Goal: Task Accomplishment & Management: Complete application form

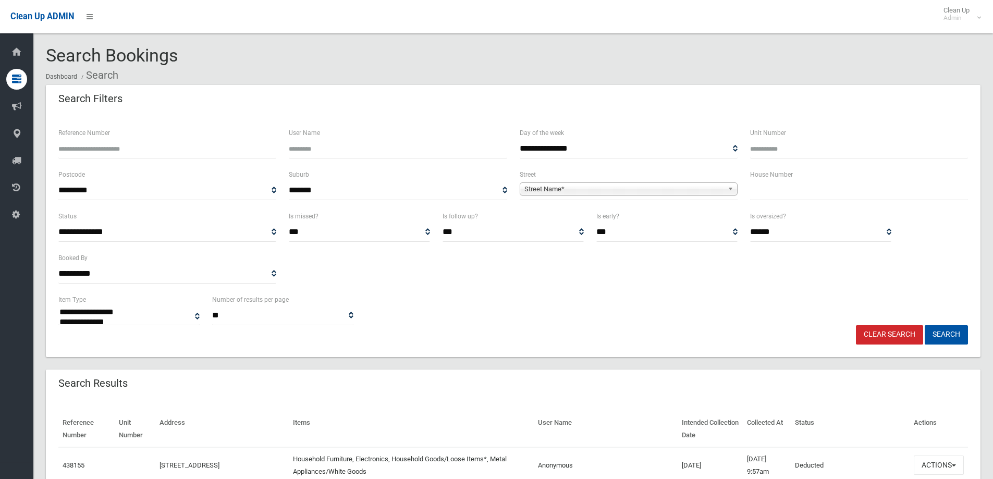
select select
click at [766, 192] on input "text" at bounding box center [859, 190] width 218 height 19
type input "***"
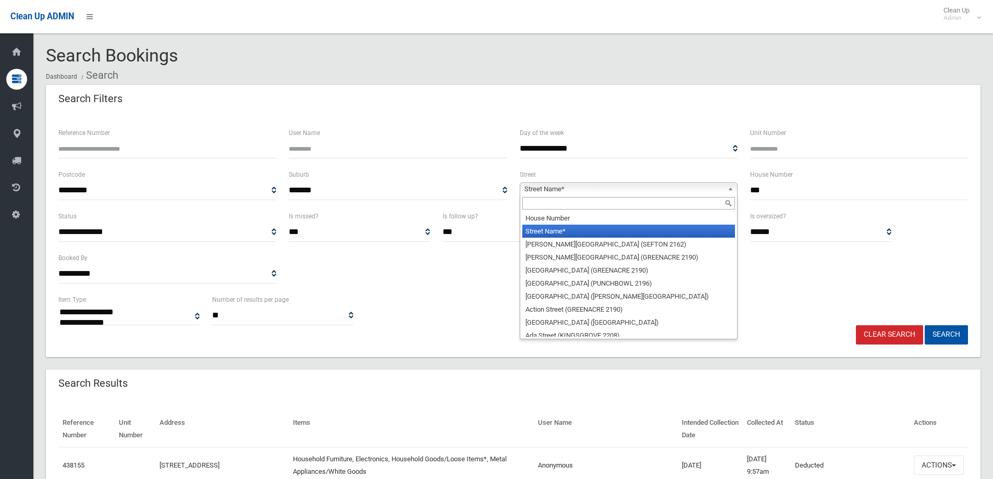
click at [564, 188] on span "Street Name*" at bounding box center [624, 189] width 199 height 13
click at [534, 203] on input "text" at bounding box center [629, 203] width 213 height 13
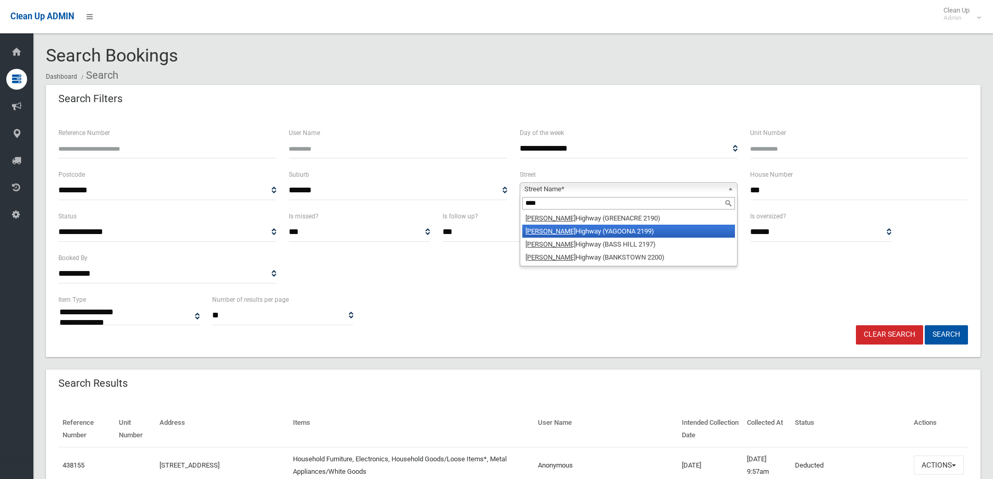
type input "****"
click at [551, 228] on li "Hume Highway (YAGOONA 2199)" at bounding box center [629, 231] width 213 height 13
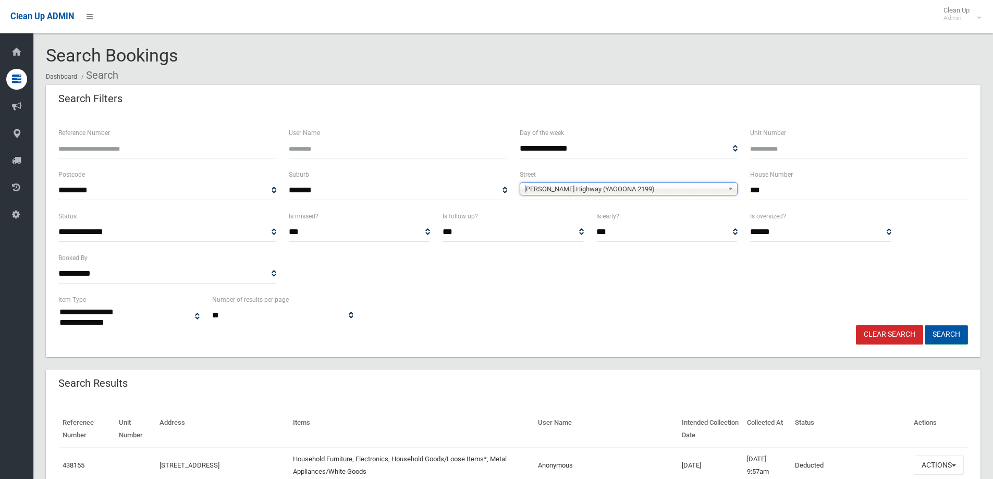
click at [953, 334] on button "Search" at bounding box center [946, 334] width 43 height 19
click at [943, 337] on button "Search" at bounding box center [946, 334] width 43 height 19
click at [948, 332] on button "Search" at bounding box center [946, 334] width 43 height 19
click at [941, 335] on button "Search" at bounding box center [946, 334] width 43 height 19
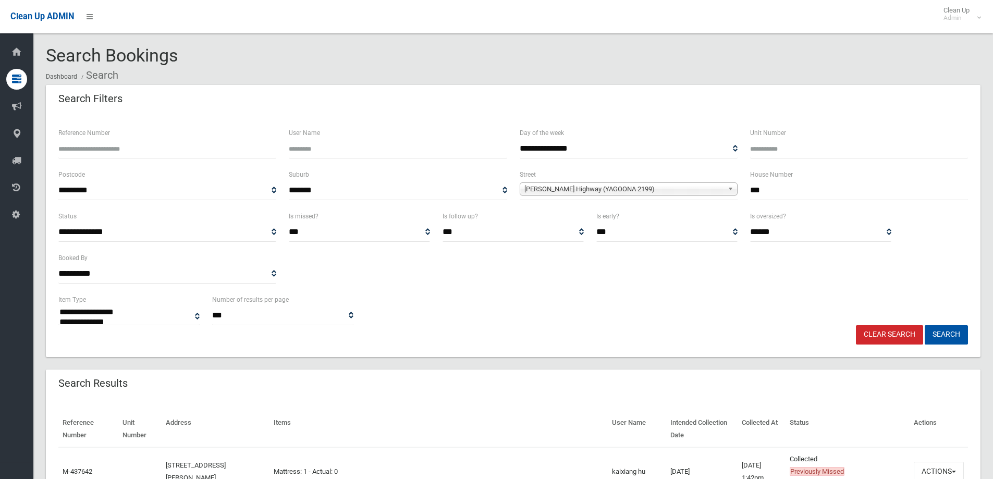
select select
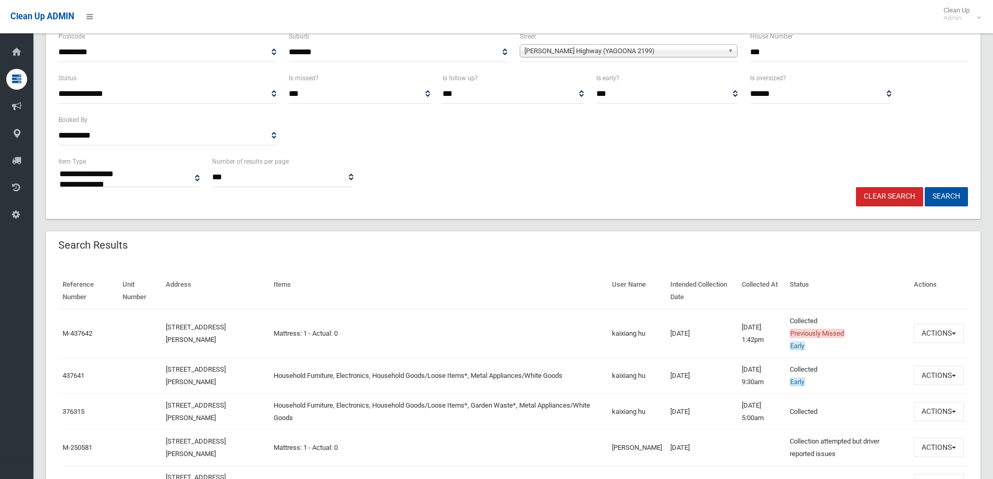
scroll to position [156, 0]
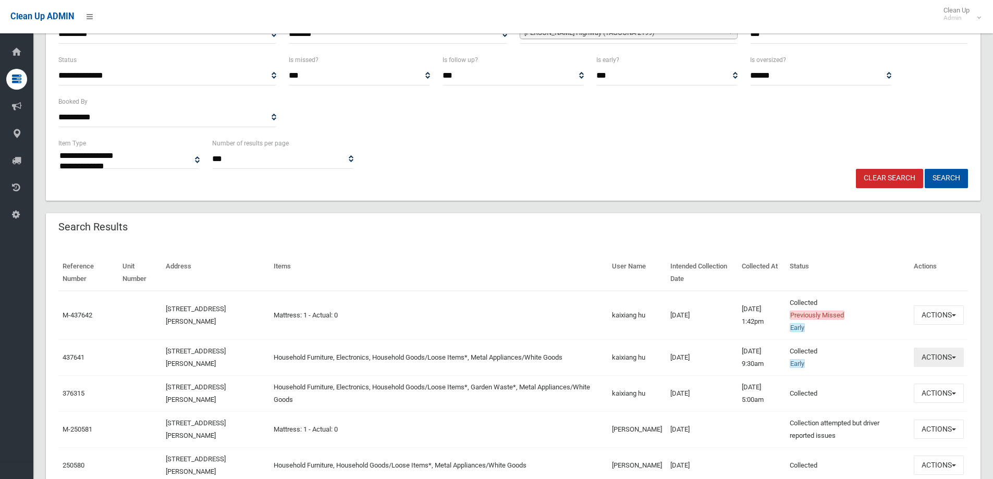
click at [930, 359] on button "Actions" at bounding box center [939, 357] width 50 height 19
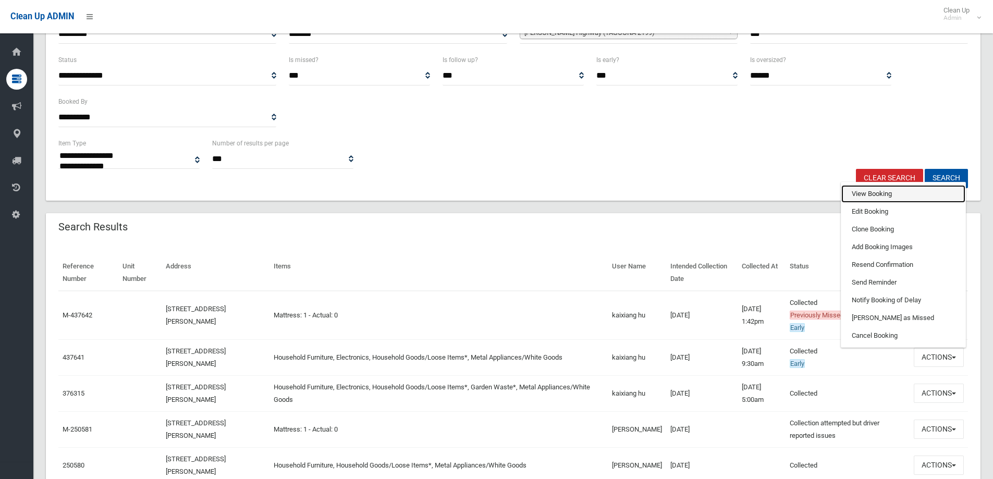
click at [865, 193] on link "View Booking" at bounding box center [904, 194] width 124 height 18
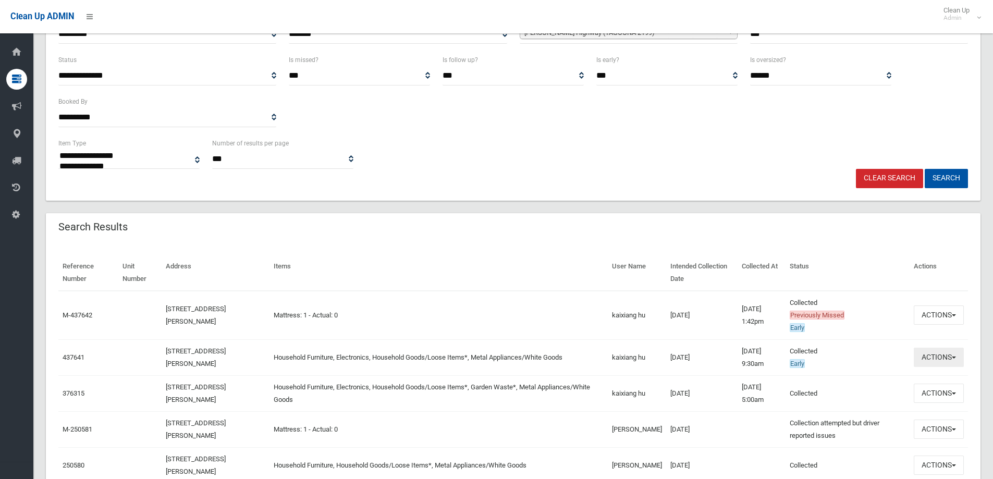
click at [938, 358] on button "Actions" at bounding box center [939, 357] width 50 height 19
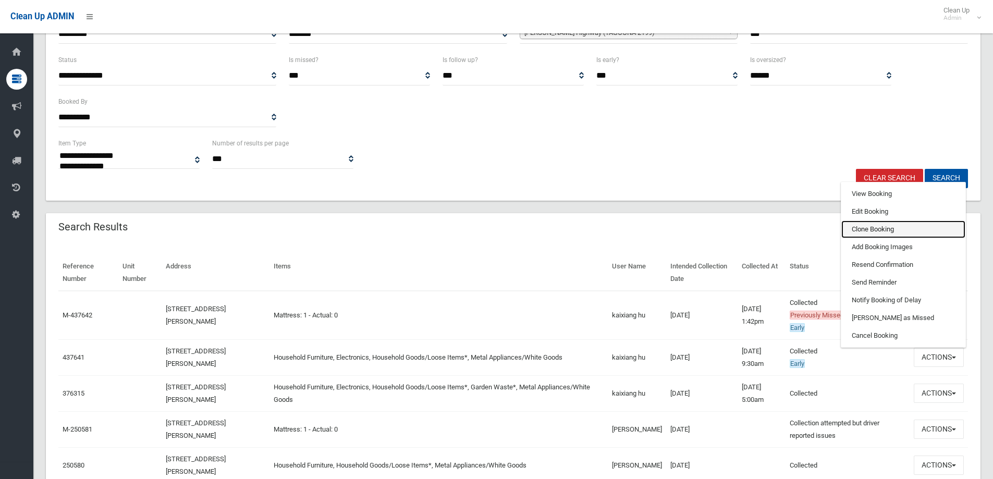
click at [869, 229] on link "Clone Booking" at bounding box center [904, 230] width 124 height 18
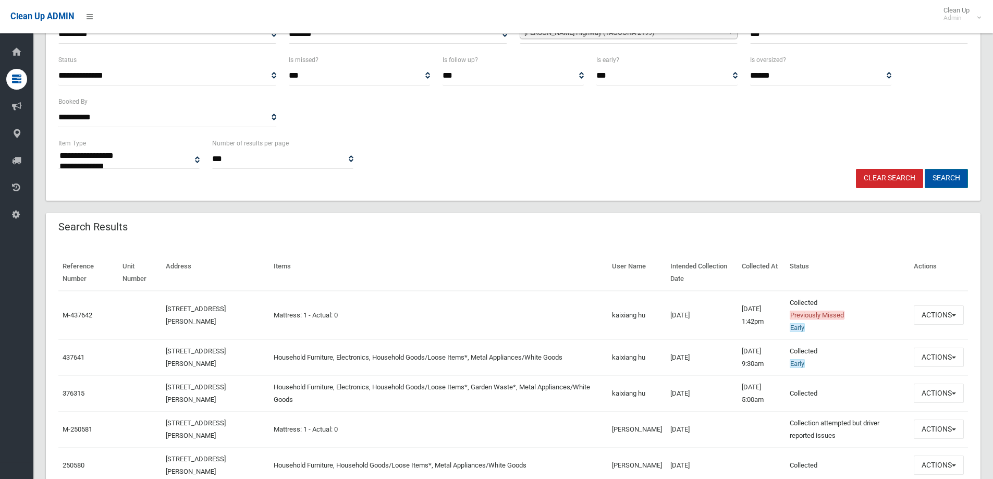
click at [948, 177] on button "Search" at bounding box center [946, 178] width 43 height 19
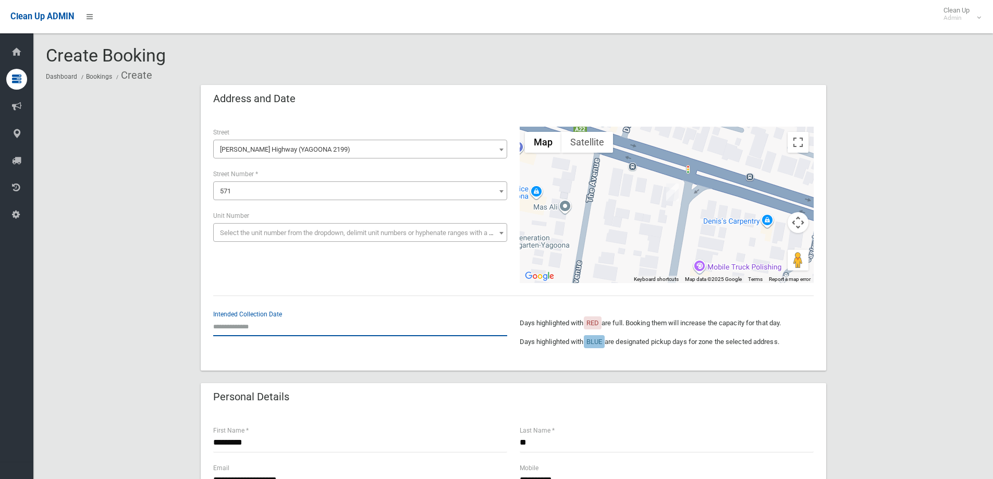
click at [235, 325] on input "text" at bounding box center [360, 326] width 294 height 19
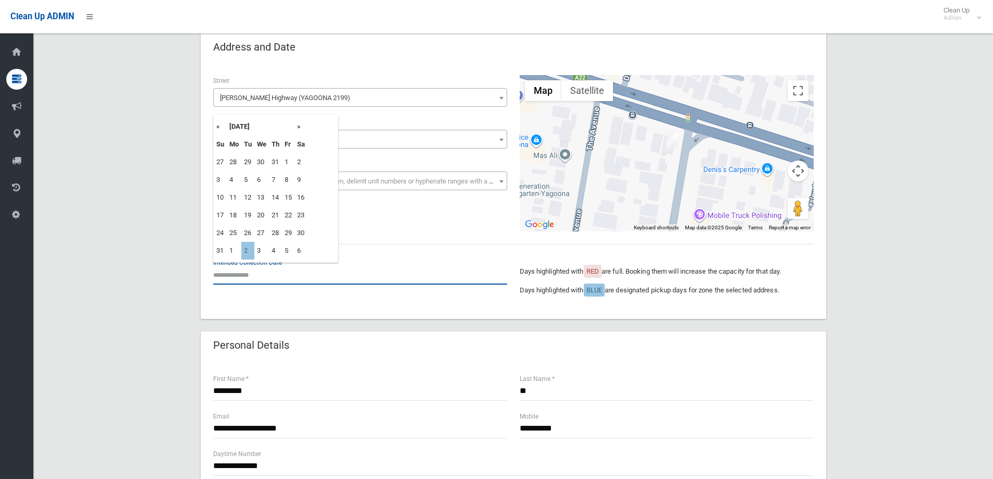
scroll to position [52, 0]
click at [249, 251] on td "2" at bounding box center [247, 250] width 13 height 18
type input "**********"
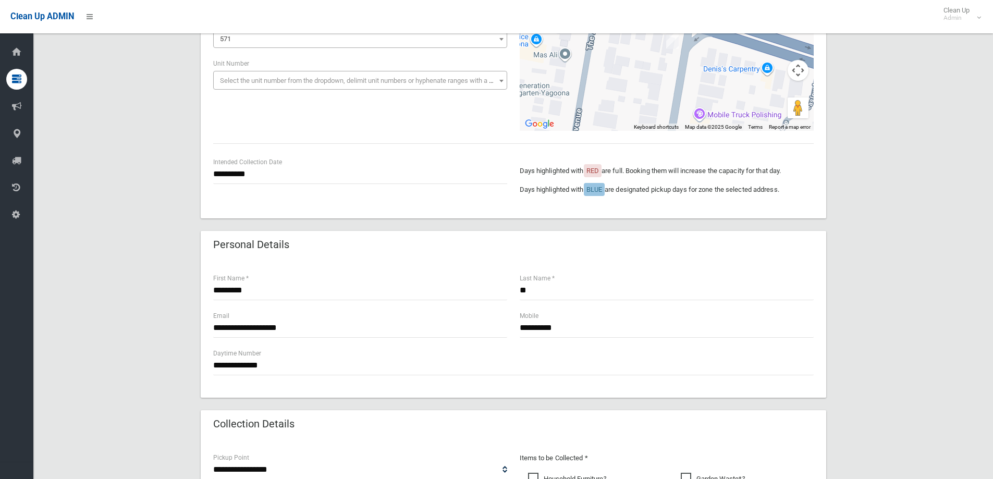
scroll to position [156, 0]
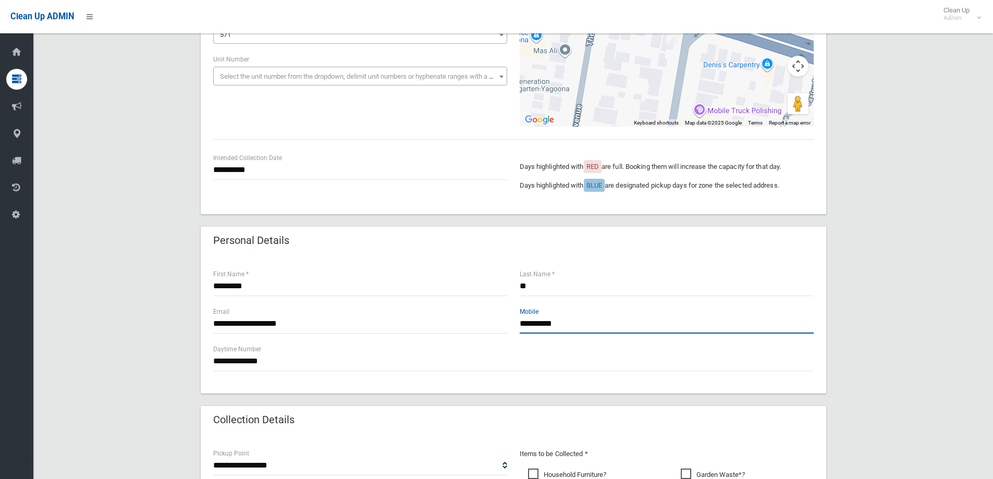
click at [572, 325] on input "**********" at bounding box center [667, 323] width 294 height 19
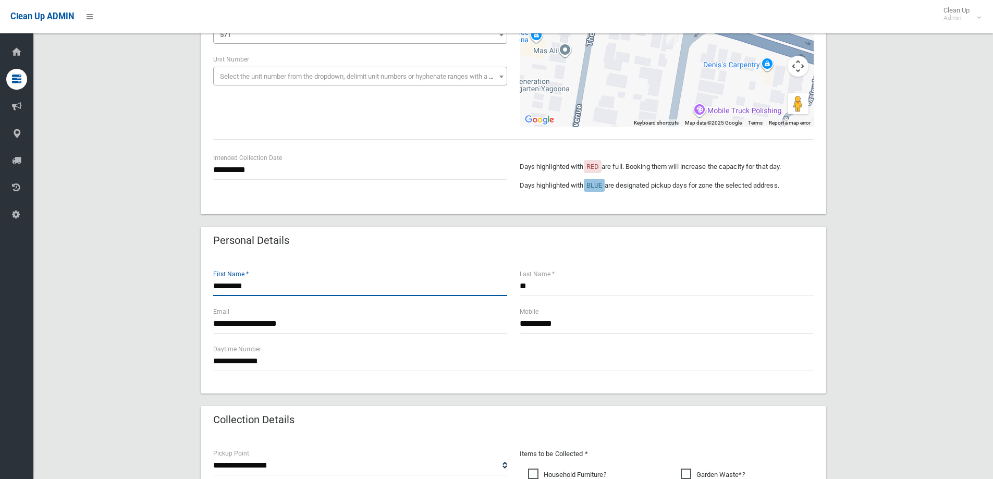
click at [248, 287] on input "********" at bounding box center [360, 286] width 294 height 19
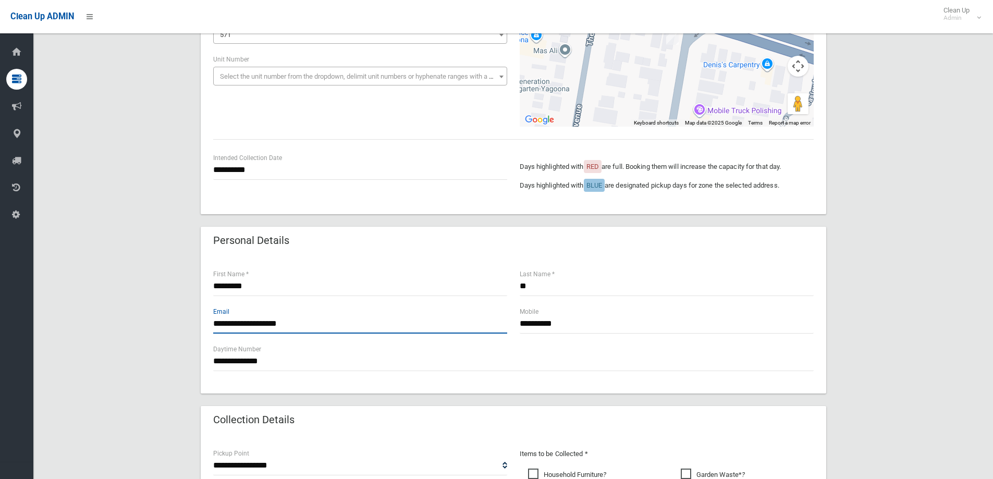
click at [300, 322] on input "**********" at bounding box center [360, 323] width 294 height 19
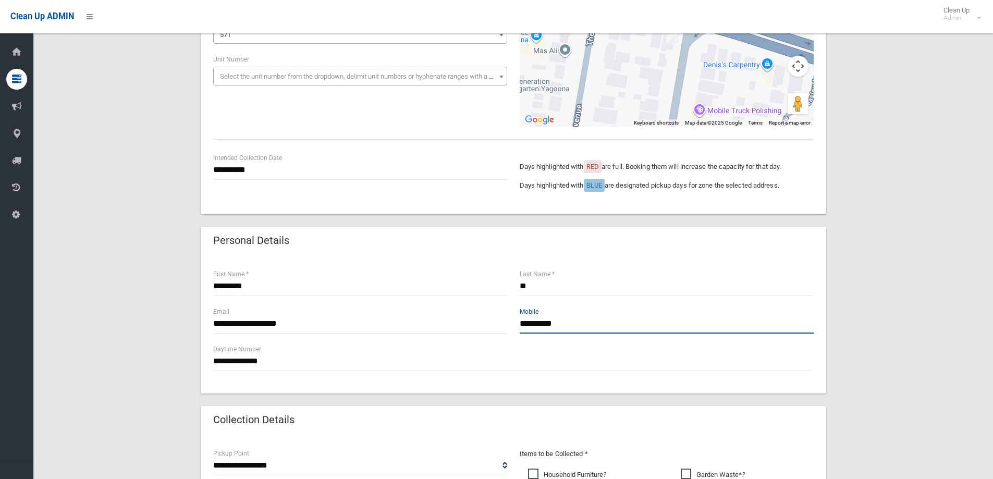
click at [586, 325] on input "**********" at bounding box center [667, 323] width 294 height 19
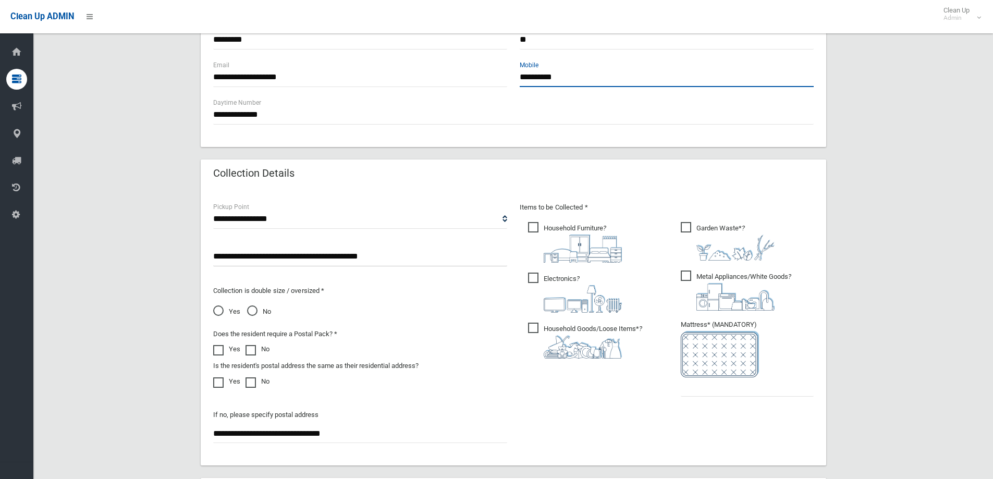
scroll to position [417, 0]
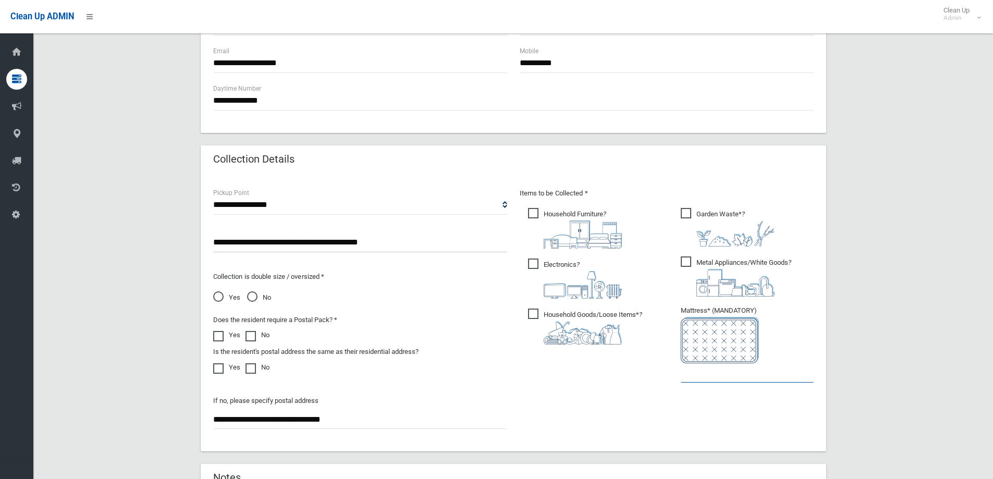
click at [705, 373] on input "text" at bounding box center [747, 372] width 133 height 19
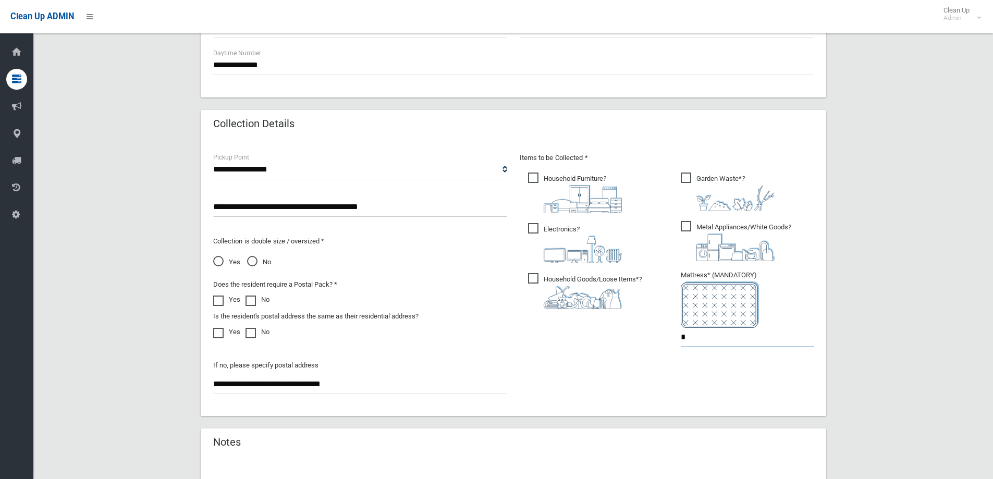
scroll to position [590, 0]
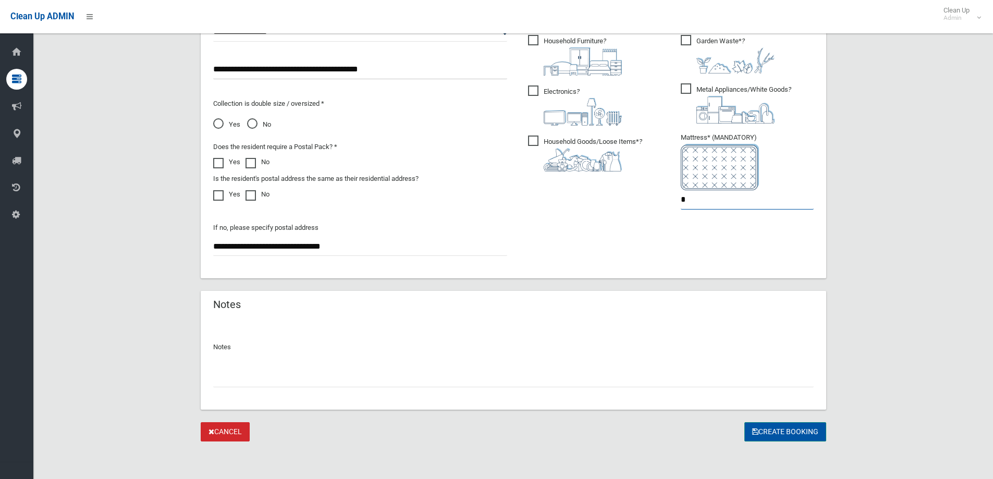
type input "*"
click at [784, 433] on button "Create Booking" at bounding box center [786, 431] width 82 height 19
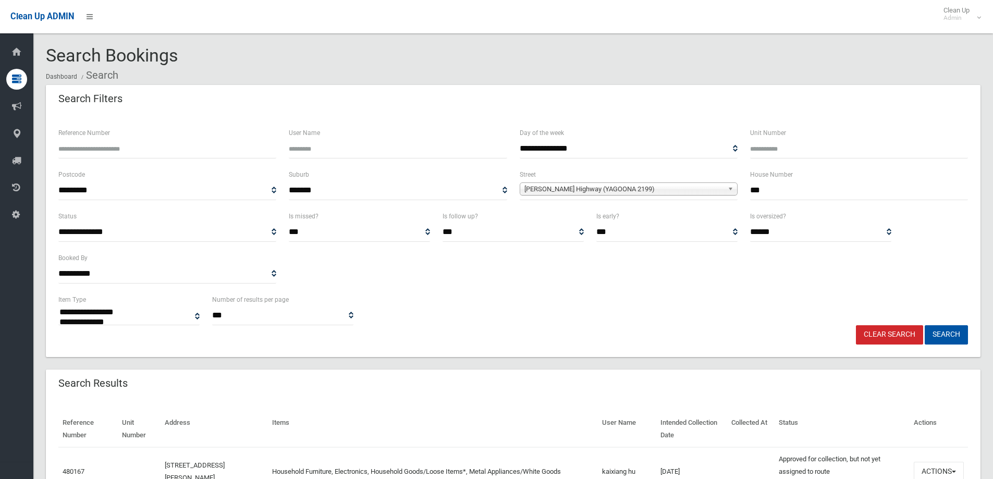
select select
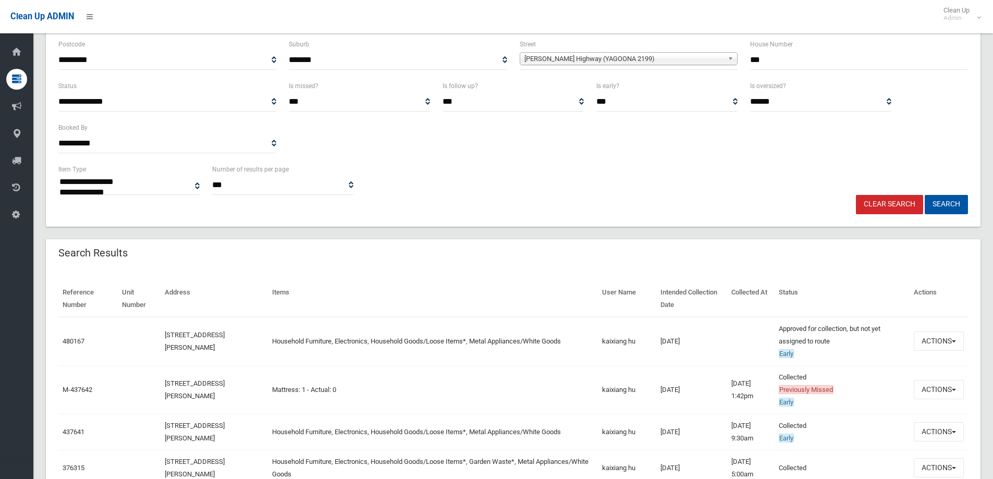
scroll to position [209, 0]
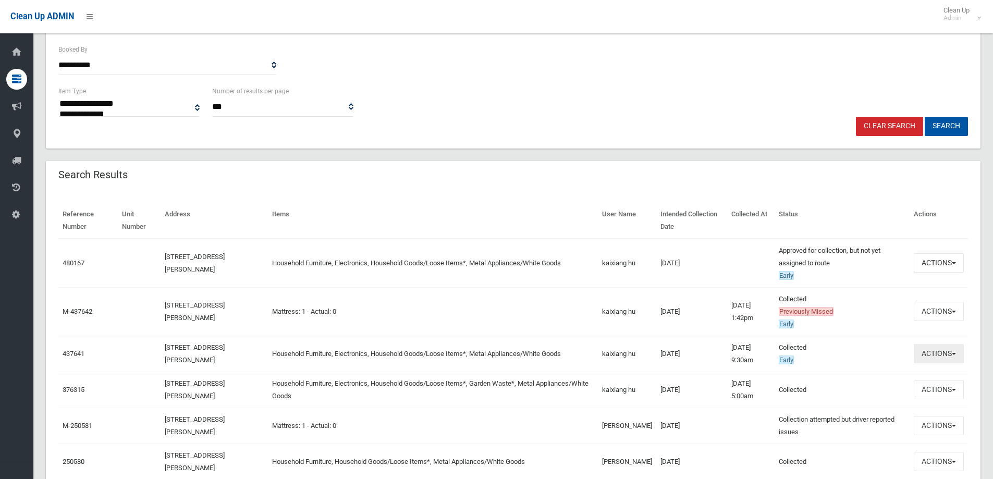
click at [940, 354] on button "Actions" at bounding box center [939, 353] width 50 height 19
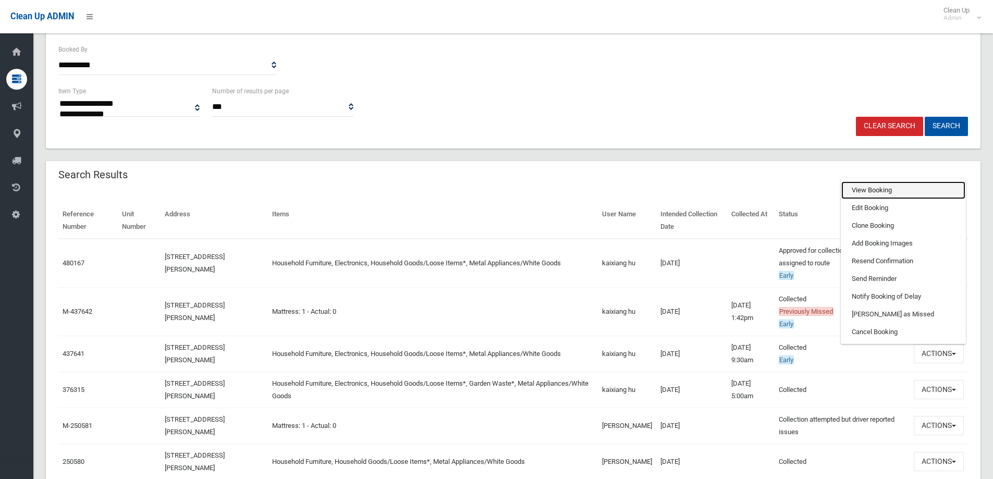
click at [860, 189] on link "View Booking" at bounding box center [904, 190] width 124 height 18
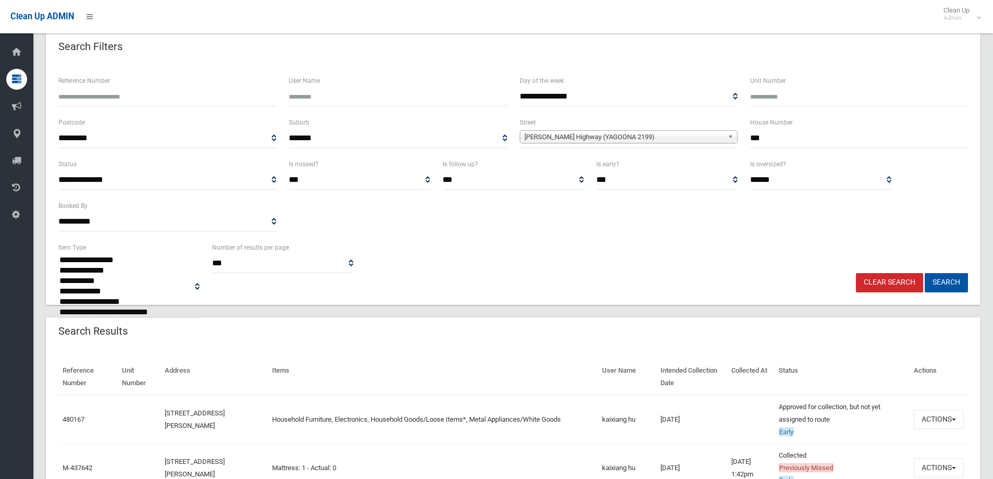
scroll to position [0, 0]
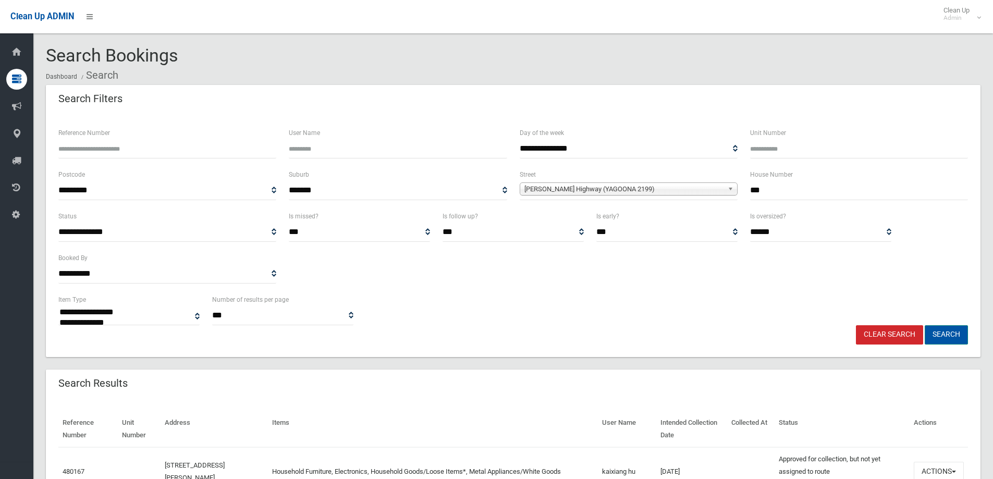
click at [947, 336] on button "Search" at bounding box center [946, 334] width 43 height 19
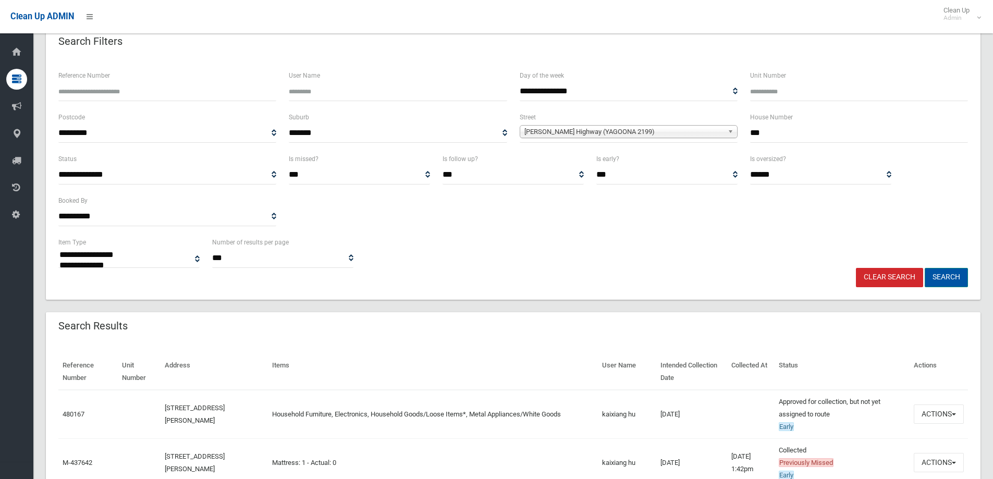
scroll to position [156, 0]
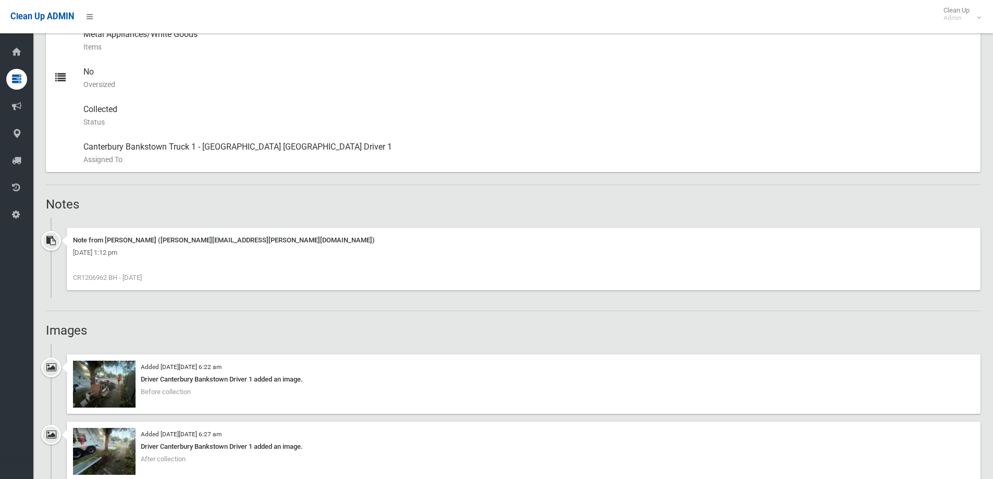
scroll to position [626, 0]
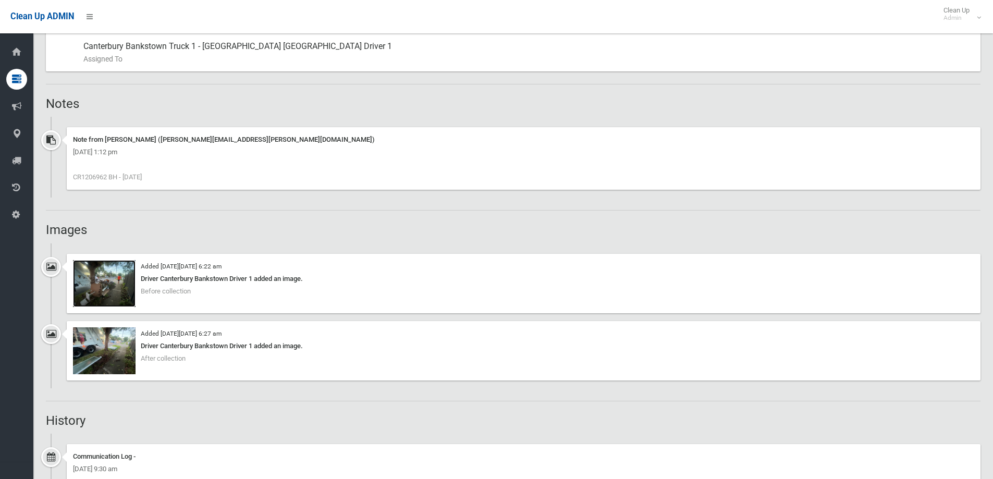
click at [103, 288] on img at bounding box center [104, 283] width 63 height 47
click at [110, 280] on img at bounding box center [104, 283] width 63 height 47
click at [91, 363] on img at bounding box center [104, 351] width 63 height 47
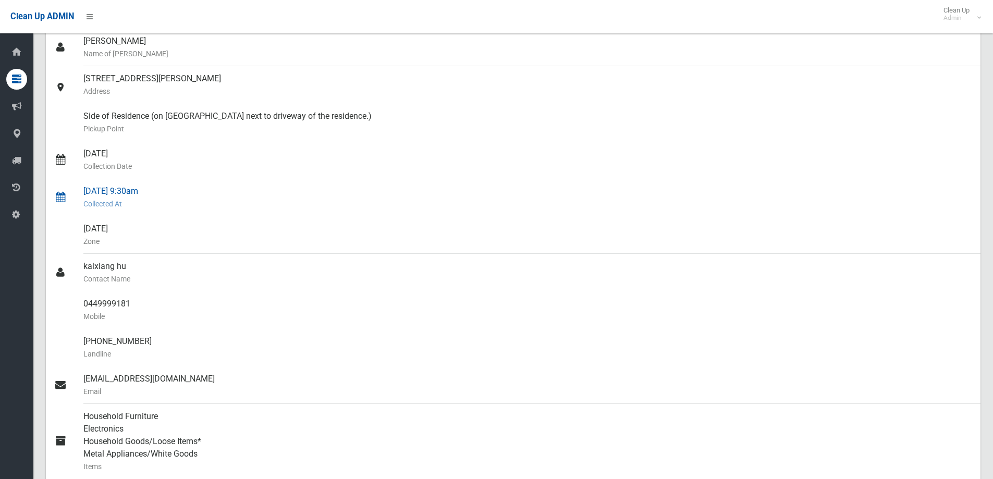
scroll to position [0, 0]
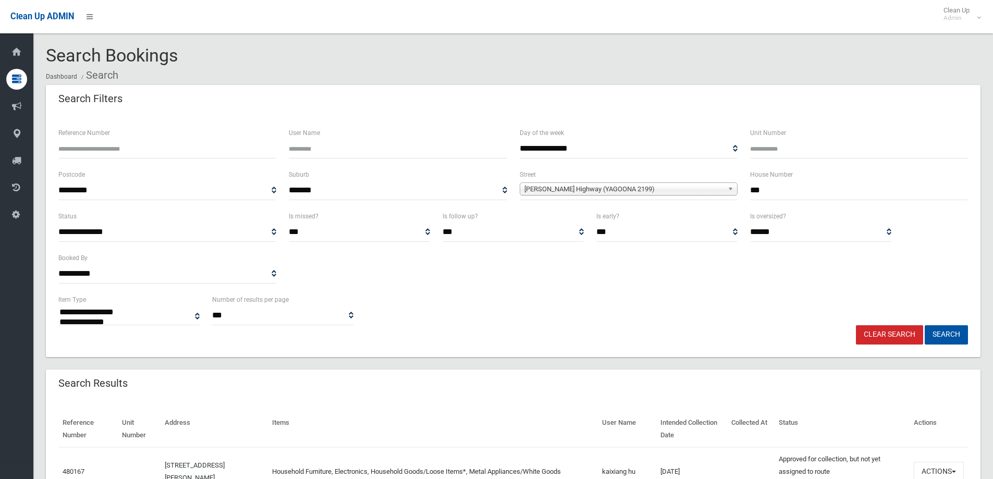
select select
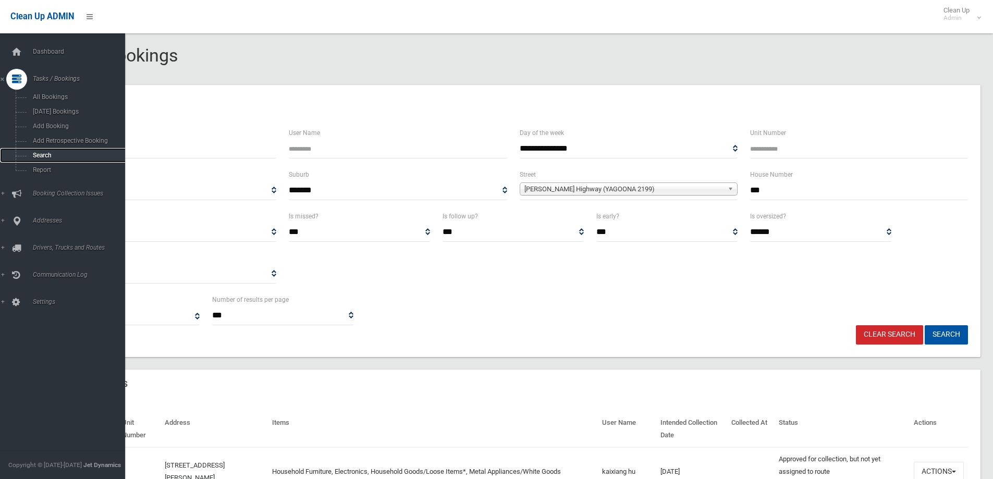
click at [40, 155] on span "Search" at bounding box center [77, 155] width 94 height 7
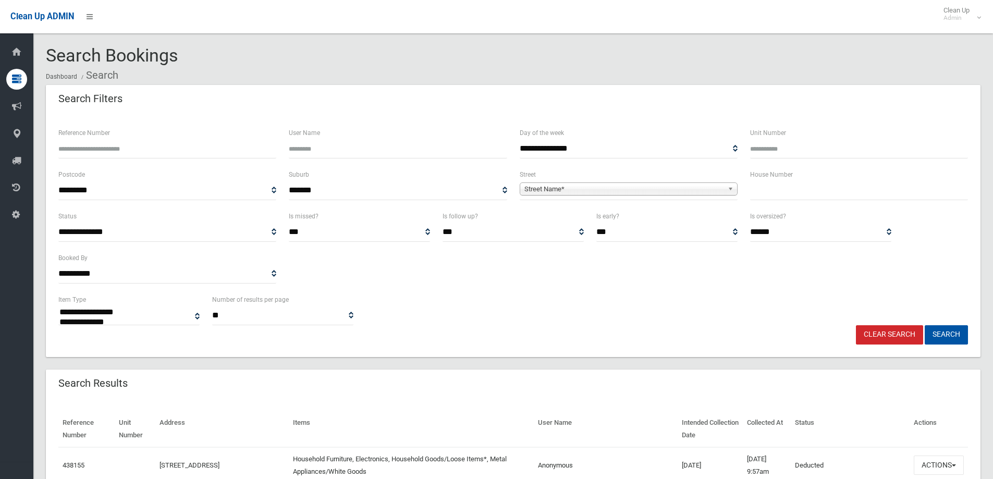
select select
click at [778, 190] on input "text" at bounding box center [859, 190] width 218 height 19
type input "**"
click at [548, 190] on span "Street Name*" at bounding box center [624, 189] width 199 height 13
type input "******"
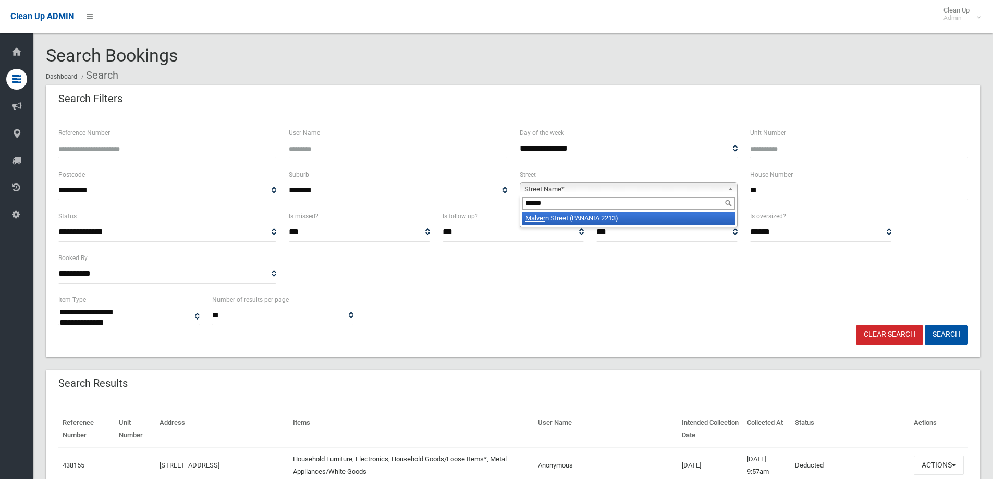
click at [563, 215] on li "Malver n Street (PANANIA 2213)" at bounding box center [629, 218] width 213 height 13
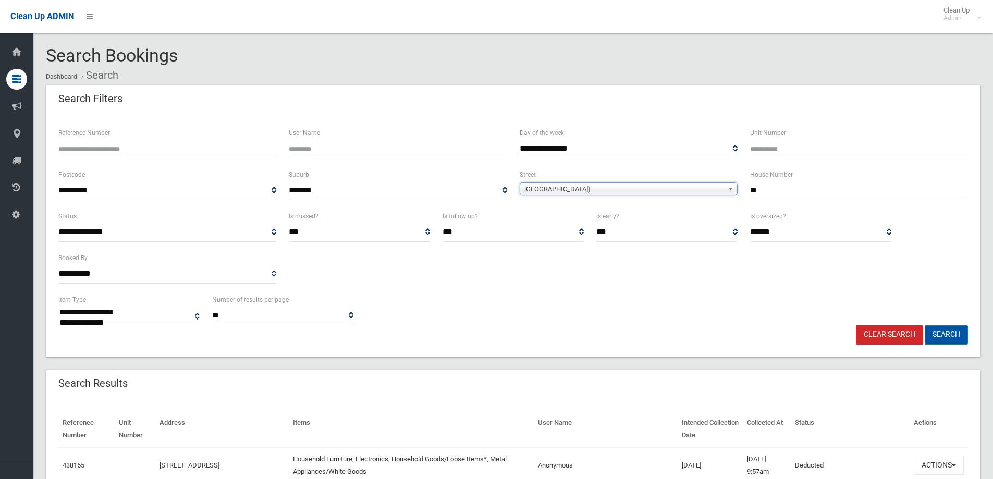
click at [951, 333] on button "Search" at bounding box center [946, 334] width 43 height 19
click at [941, 332] on button "Search" at bounding box center [946, 334] width 43 height 19
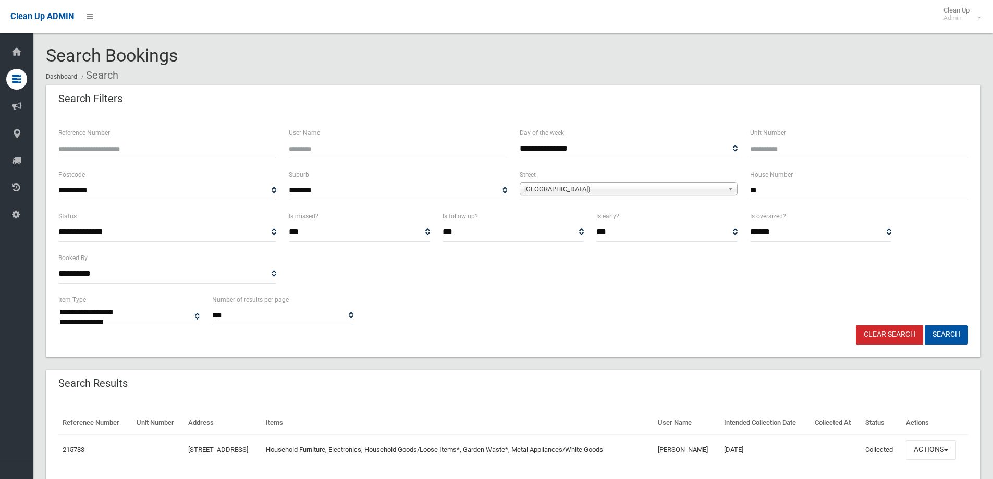
select select
click at [943, 335] on button "Search" at bounding box center [946, 334] width 43 height 19
select select
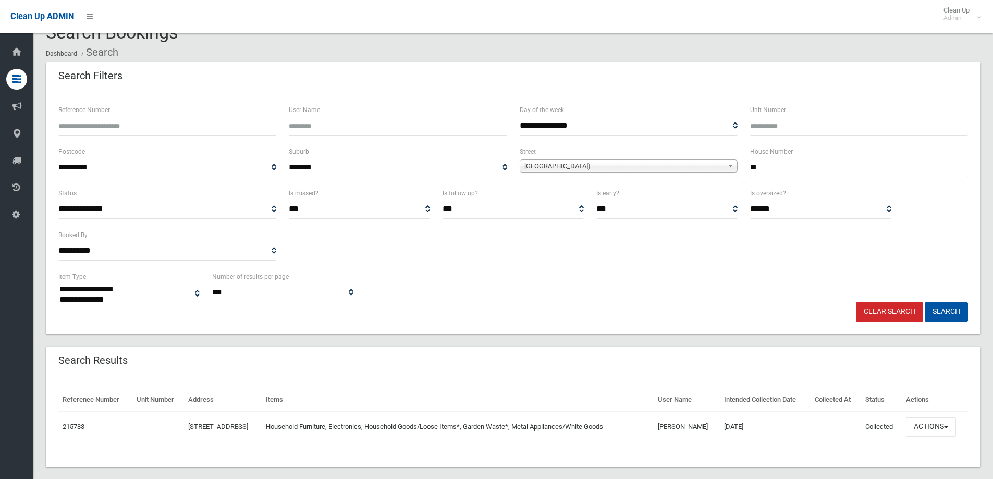
scroll to position [36, 0]
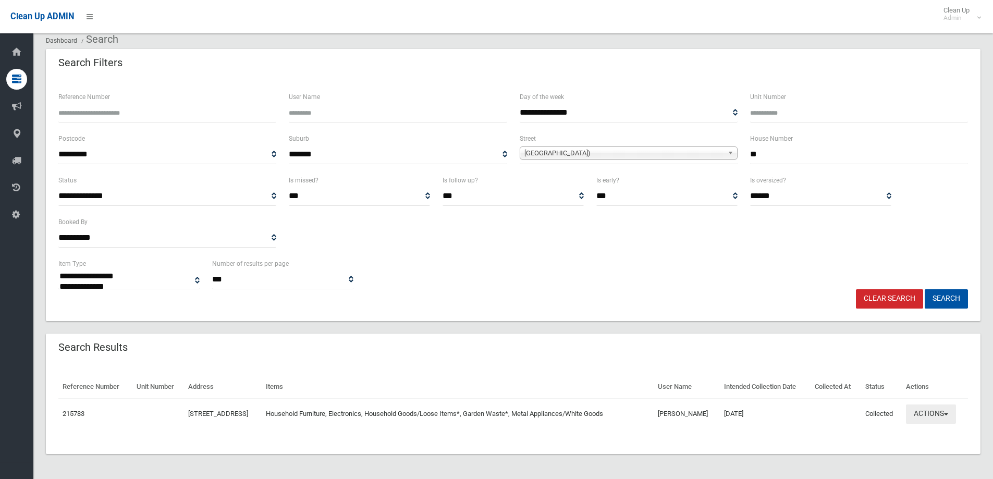
click at [931, 416] on button "Actions" at bounding box center [931, 414] width 50 height 19
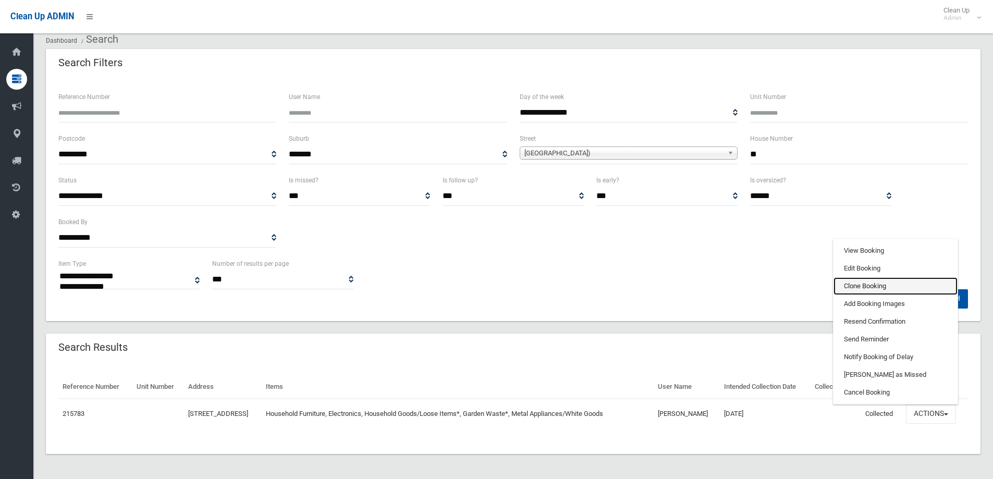
click at [860, 286] on link "Clone Booking" at bounding box center [896, 286] width 124 height 18
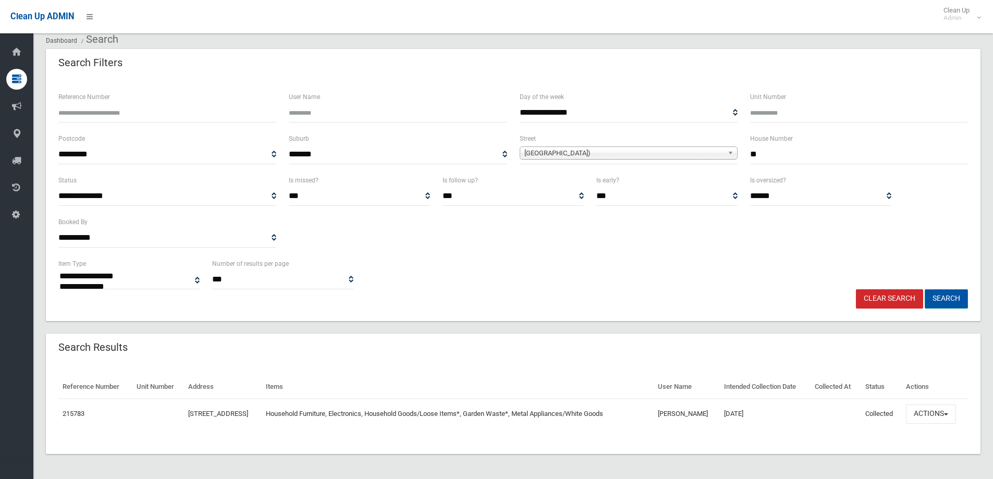
click at [949, 298] on button "Search" at bounding box center [946, 298] width 43 height 19
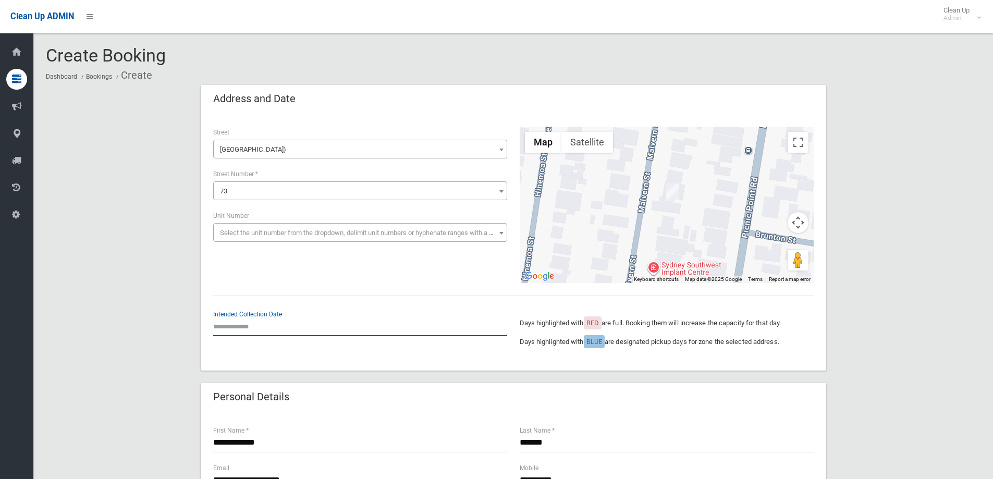
click at [238, 322] on input "text" at bounding box center [360, 326] width 294 height 19
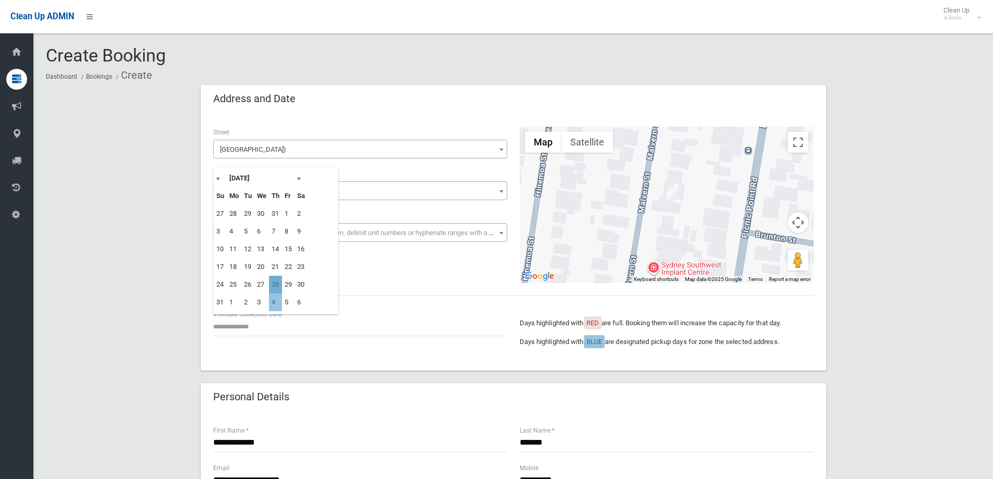
click at [275, 283] on td "28" at bounding box center [275, 285] width 13 height 18
type input "**********"
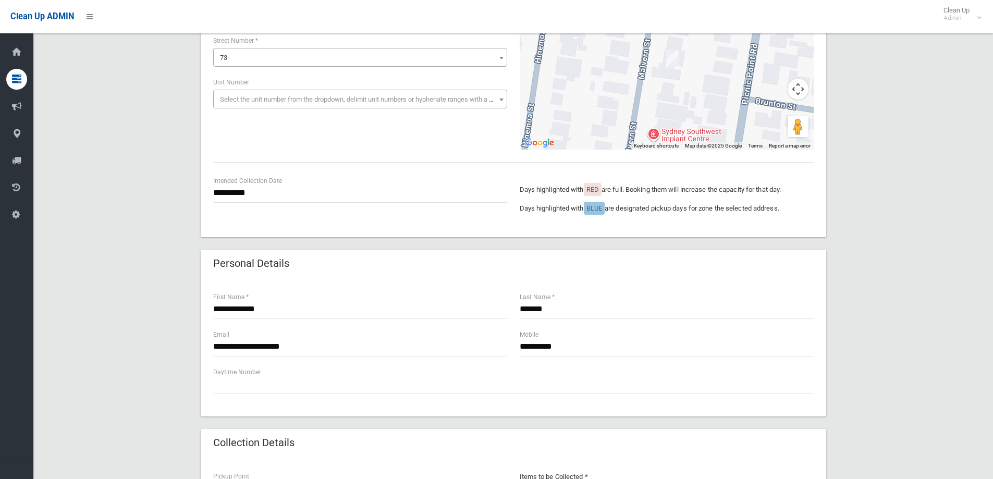
scroll to position [156, 0]
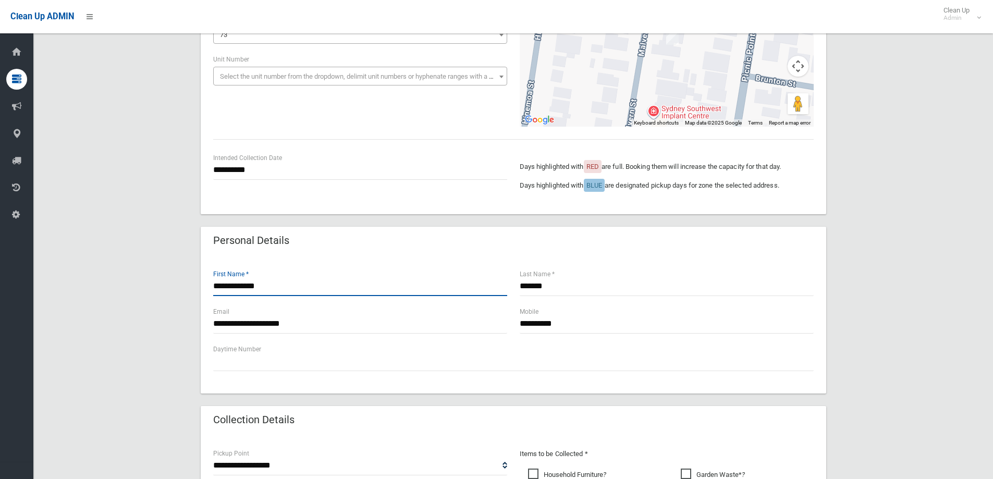
click at [272, 288] on input "**********" at bounding box center [360, 286] width 294 height 19
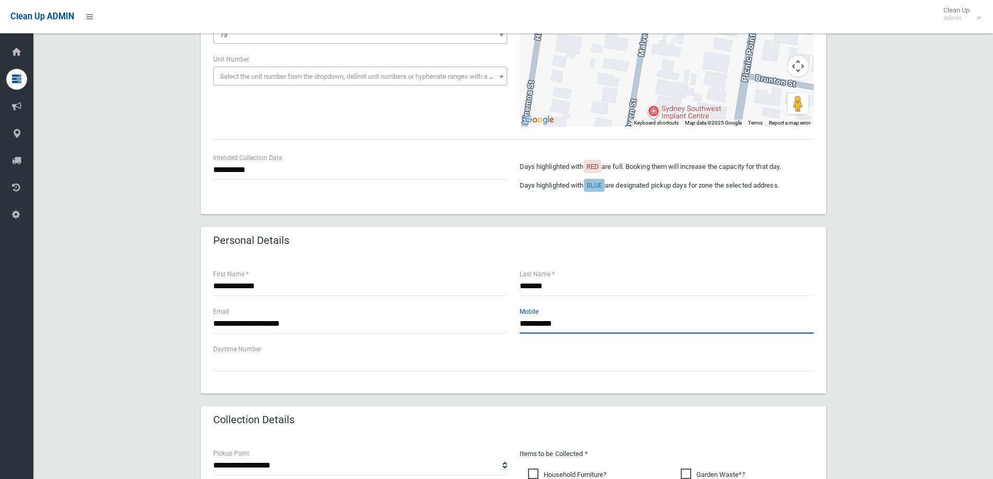
click at [590, 325] on input "**********" at bounding box center [667, 323] width 294 height 19
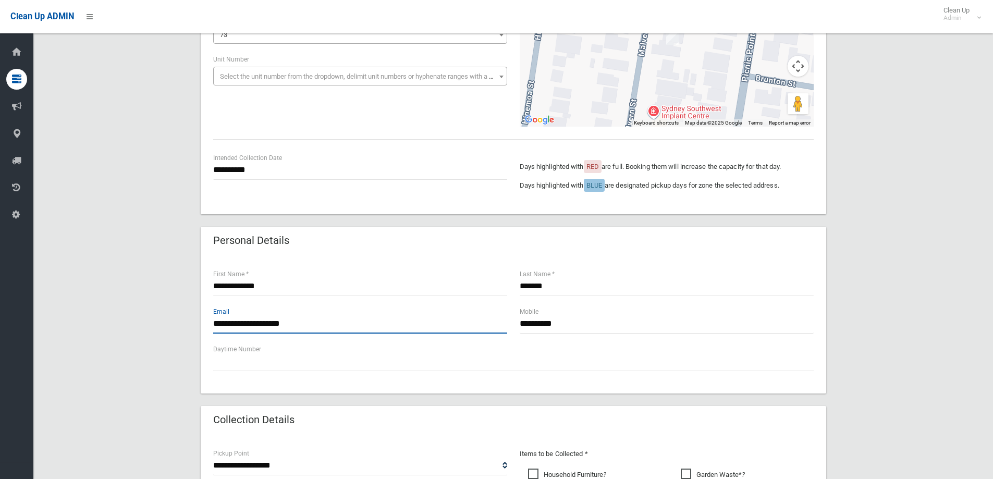
click at [325, 324] on input "**********" at bounding box center [360, 323] width 294 height 19
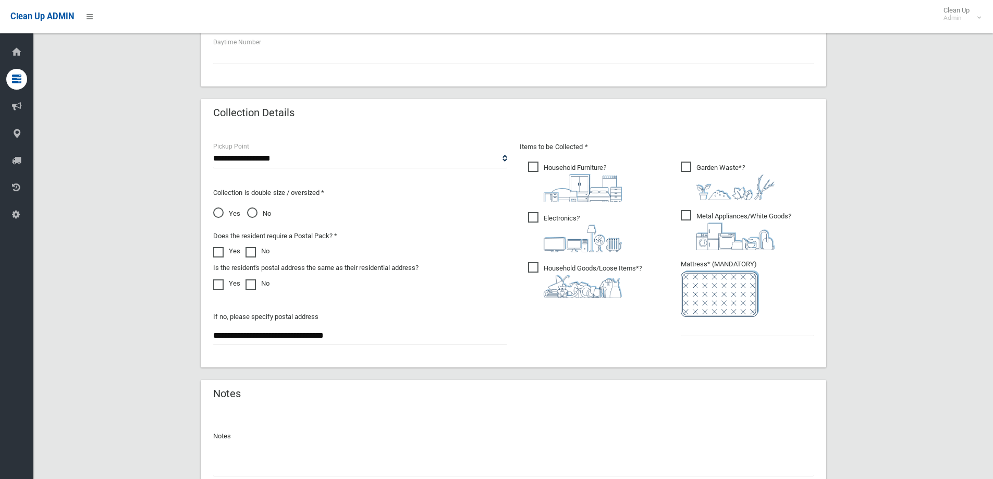
scroll to position [469, 0]
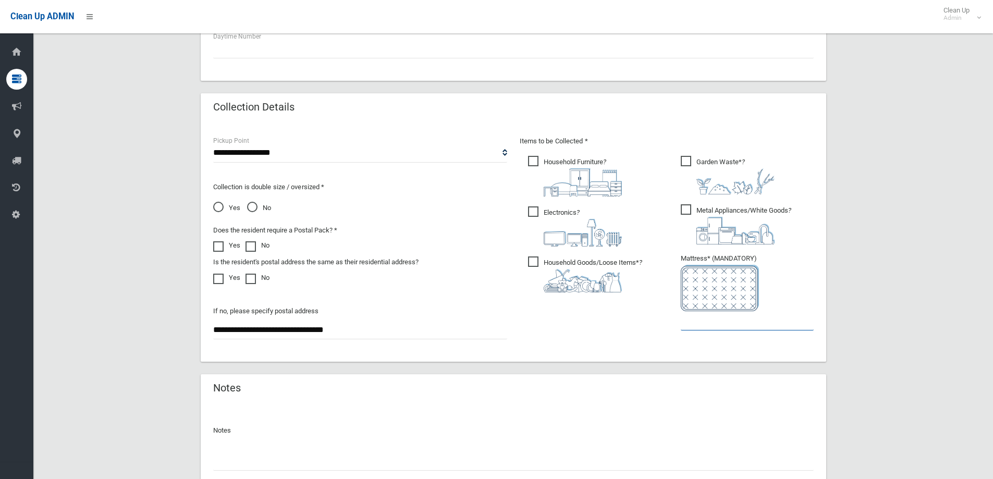
click at [721, 324] on input "text" at bounding box center [747, 320] width 133 height 19
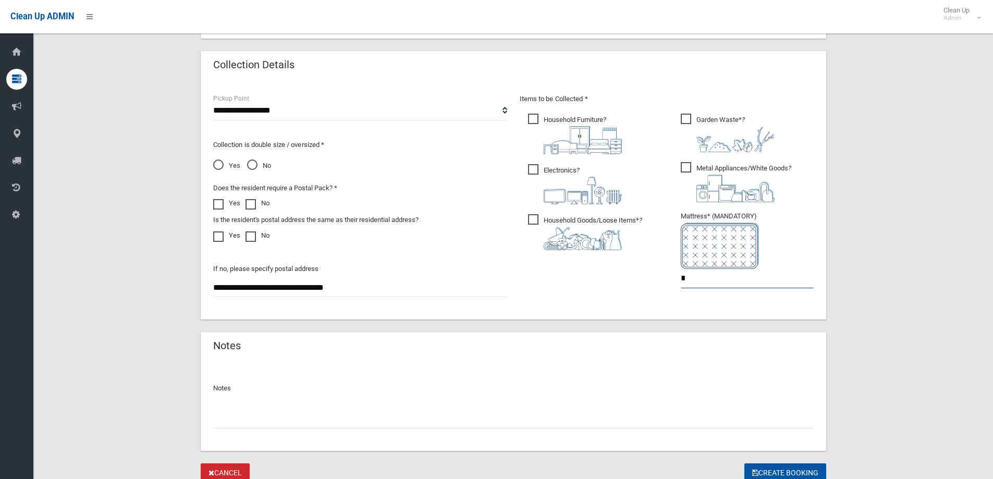
scroll to position [553, 0]
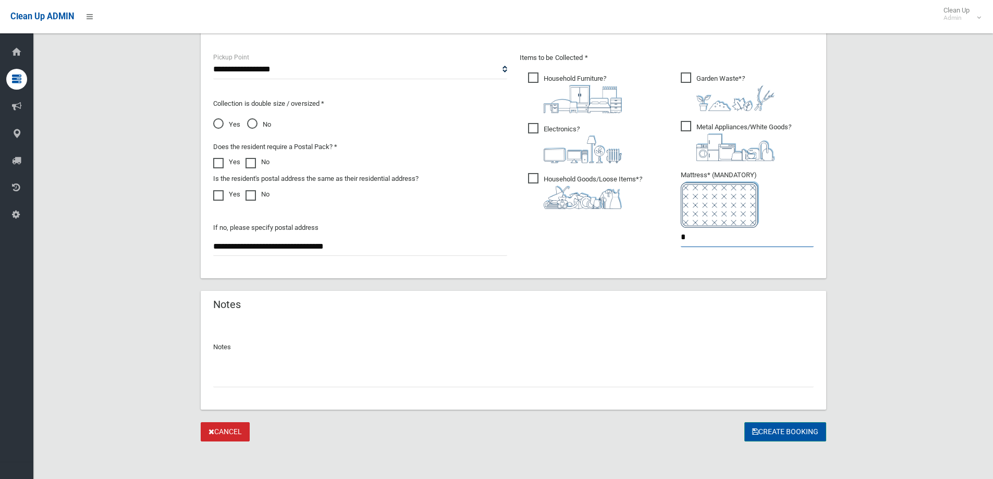
type input "*"
click at [776, 433] on button "Create Booking" at bounding box center [786, 431] width 82 height 19
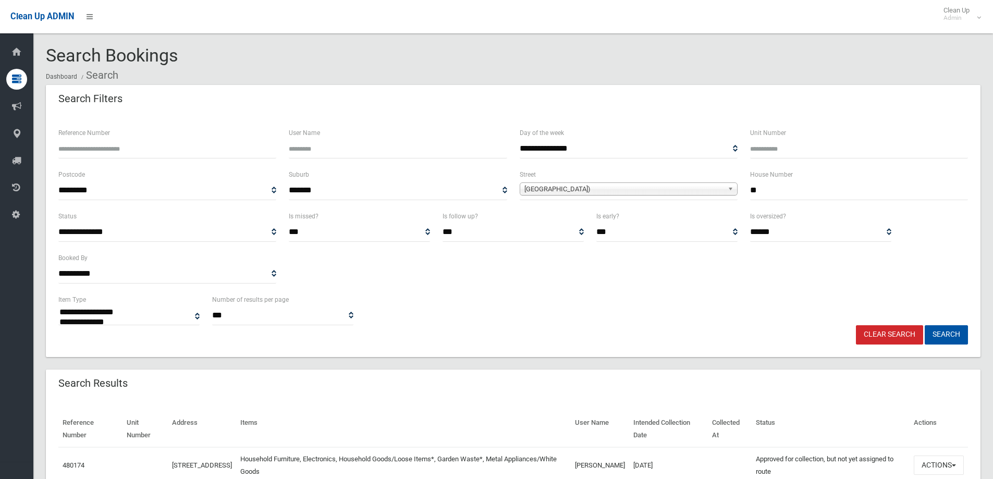
select select
click at [946, 334] on button "Search" at bounding box center [946, 334] width 43 height 19
select select
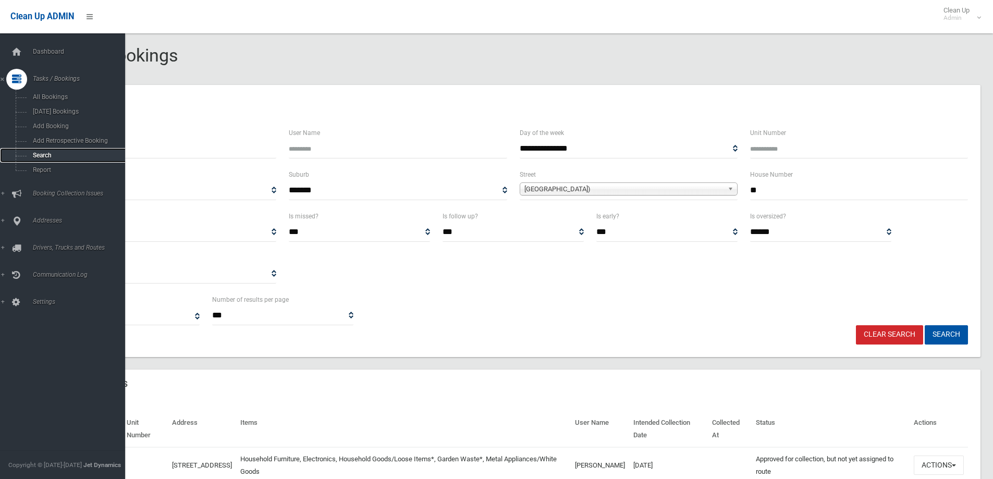
click at [31, 153] on span "Search" at bounding box center [77, 155] width 94 height 7
click at [39, 153] on span "Search" at bounding box center [77, 155] width 94 height 7
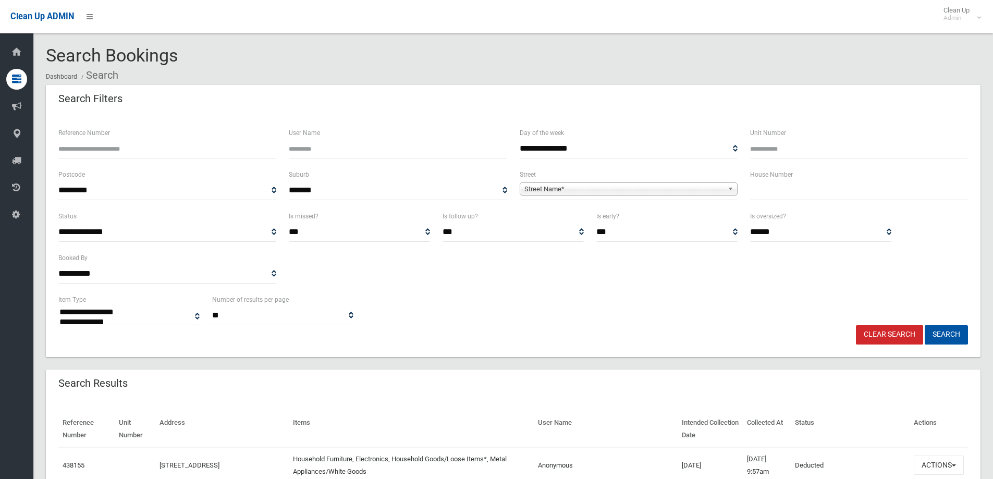
select select
click at [759, 191] on input "text" at bounding box center [859, 190] width 218 height 19
type input "**"
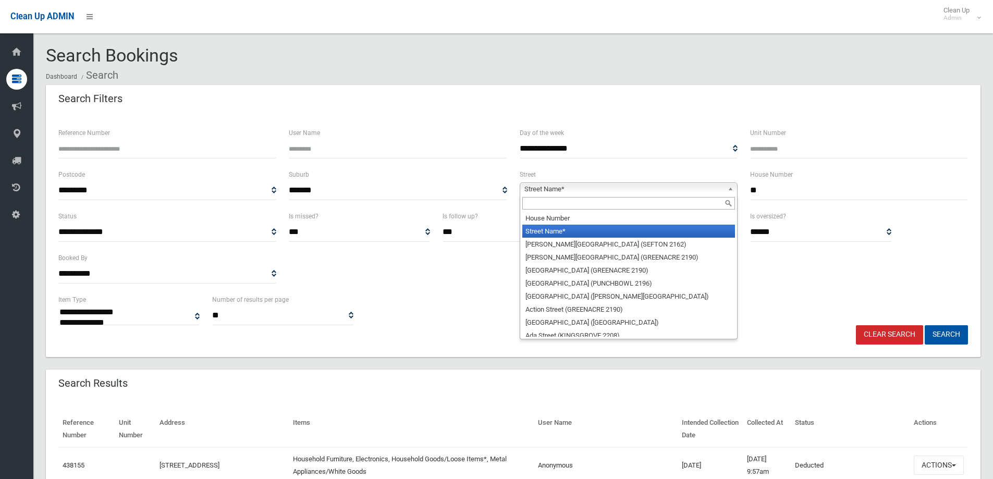
click at [566, 187] on span "Street Name*" at bounding box center [624, 189] width 199 height 13
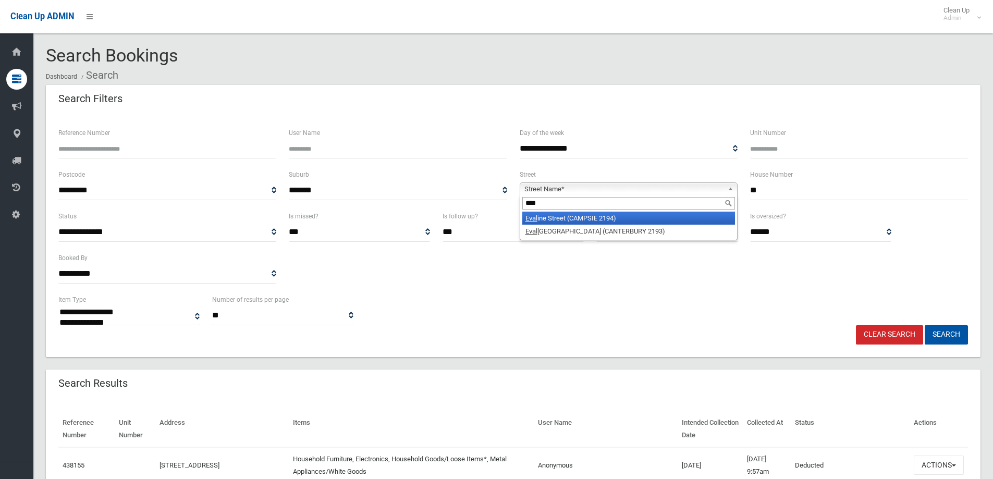
type input "****"
click at [559, 218] on li "Eval ine Street (CAMPSIE 2194)" at bounding box center [629, 218] width 213 height 13
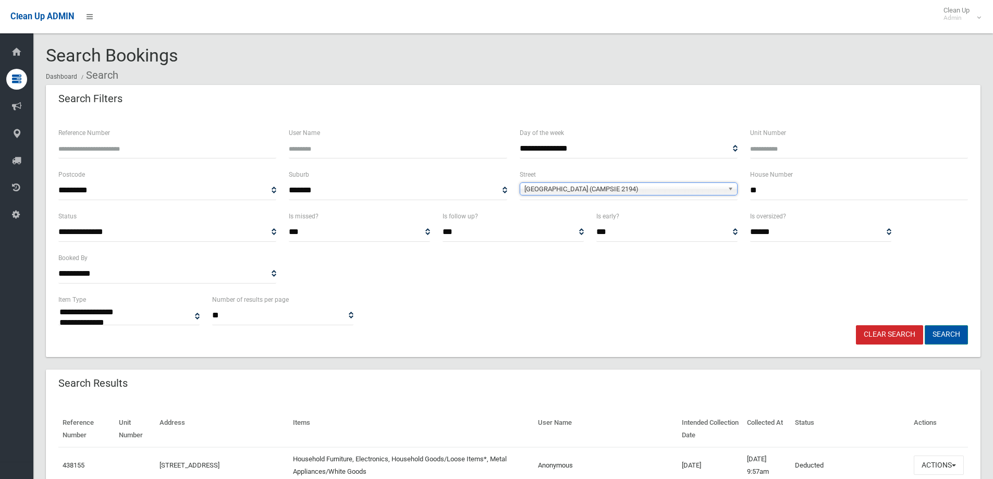
click at [946, 331] on button "Search" at bounding box center [946, 334] width 43 height 19
click at [945, 336] on button "Search" at bounding box center [946, 334] width 43 height 19
click at [947, 333] on button "Search" at bounding box center [946, 334] width 43 height 19
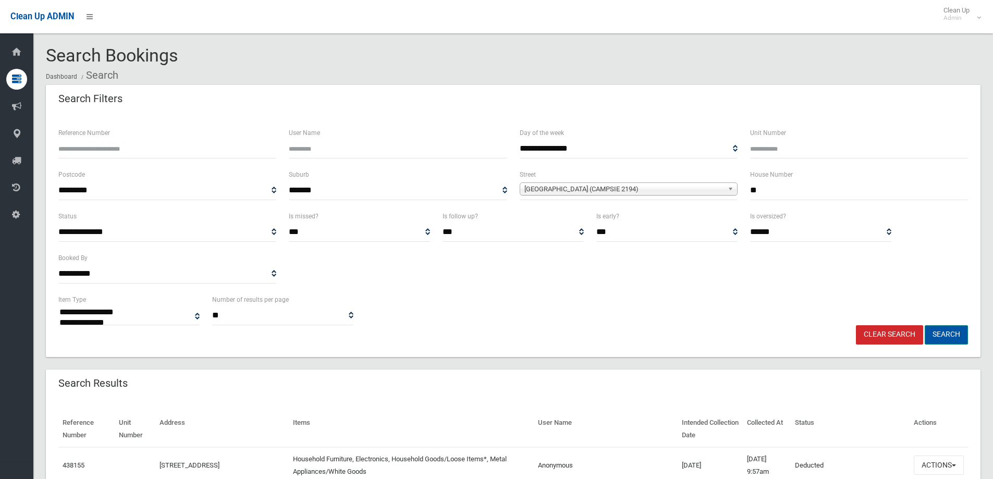
click at [947, 333] on button "Search" at bounding box center [946, 334] width 43 height 19
click at [944, 332] on button "Search" at bounding box center [946, 334] width 43 height 19
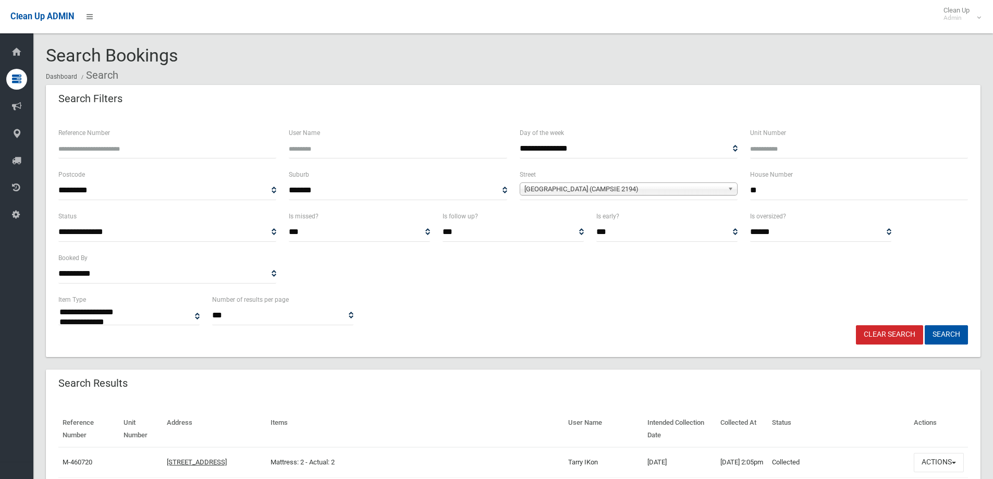
select select
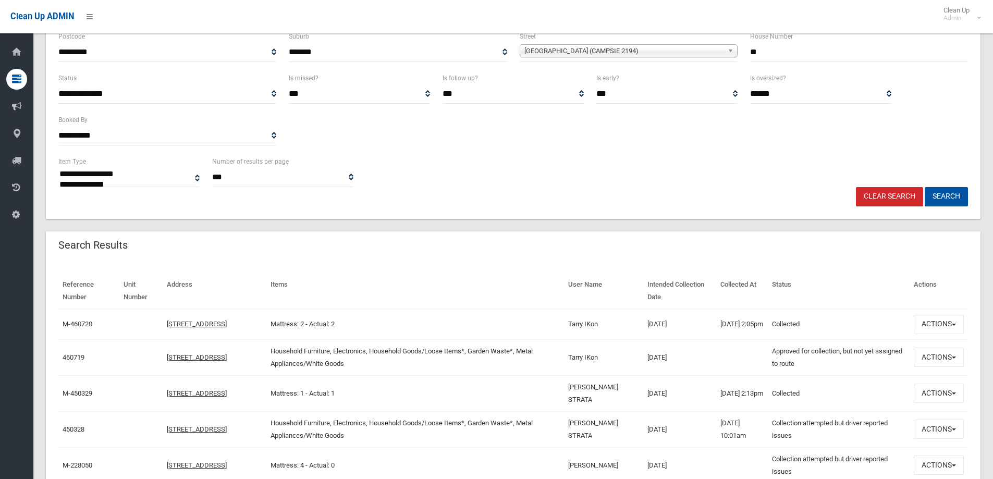
scroll to position [156, 0]
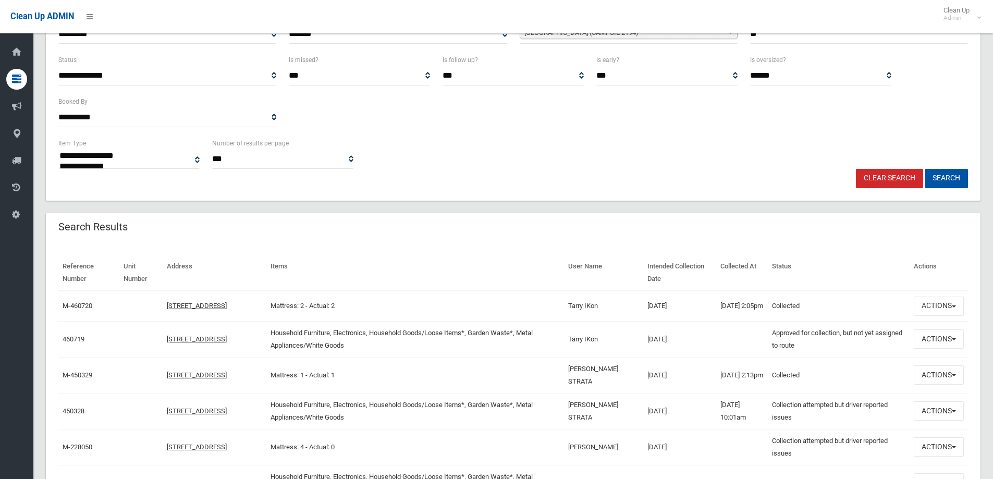
click at [626, 352] on td "Tarry IKon" at bounding box center [604, 339] width 80 height 36
click at [931, 342] on button "Actions" at bounding box center [939, 339] width 50 height 19
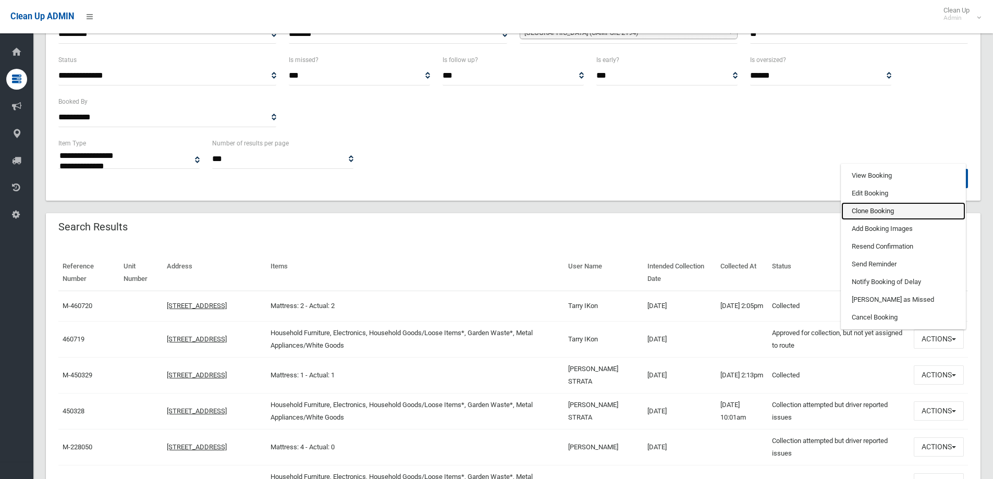
click at [862, 216] on link "Clone Booking" at bounding box center [904, 211] width 124 height 18
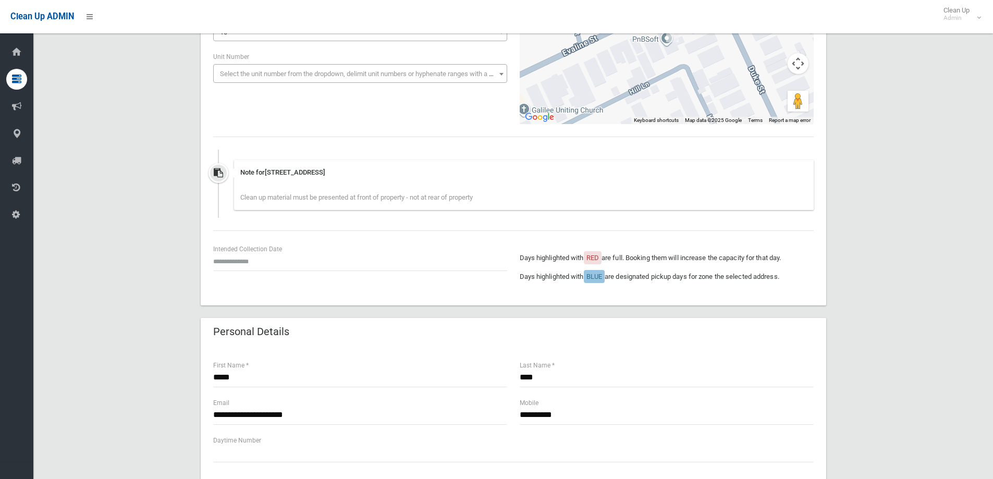
scroll to position [209, 0]
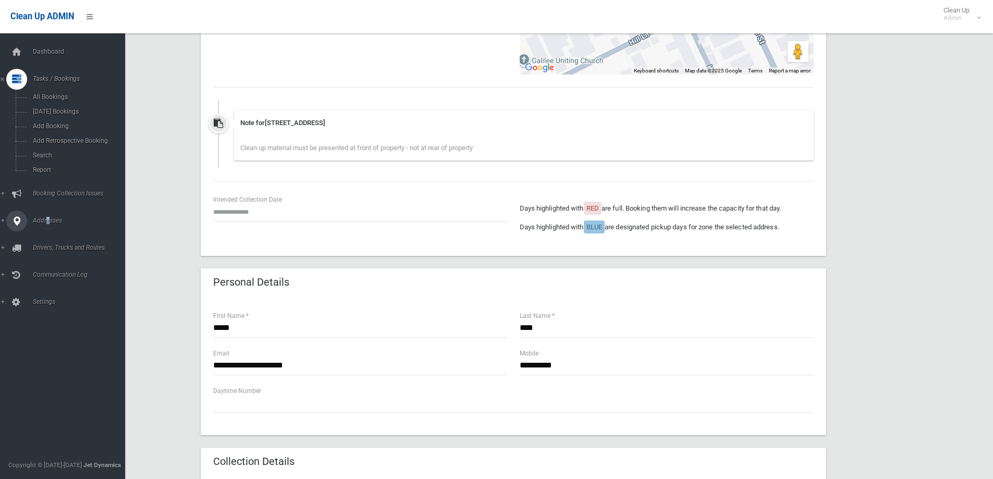
click at [47, 220] on span "Addresses" at bounding box center [81, 220] width 103 height 7
click at [43, 149] on span "All Addresses" at bounding box center [77, 151] width 94 height 7
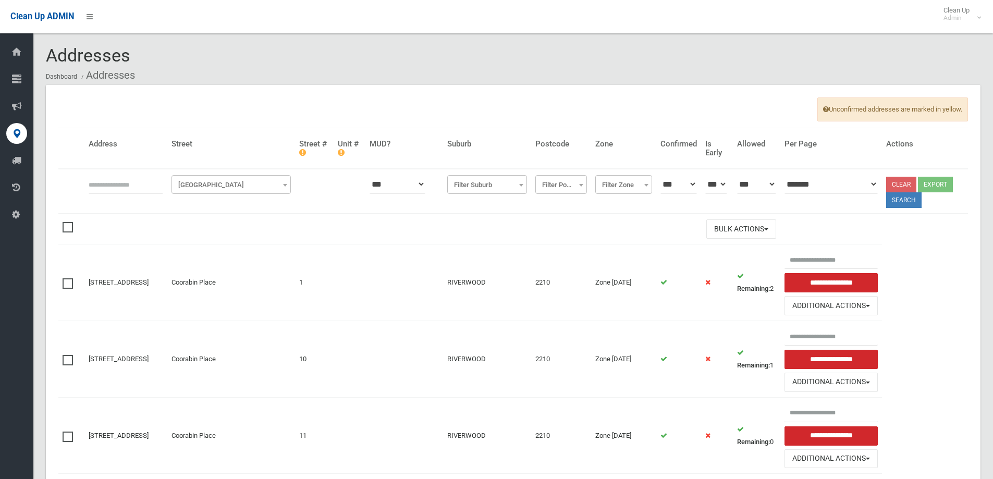
click at [115, 186] on input "text" at bounding box center [126, 184] width 75 height 19
type input "**"
click at [240, 185] on span "[GEOGRAPHIC_DATA]" at bounding box center [231, 185] width 114 height 15
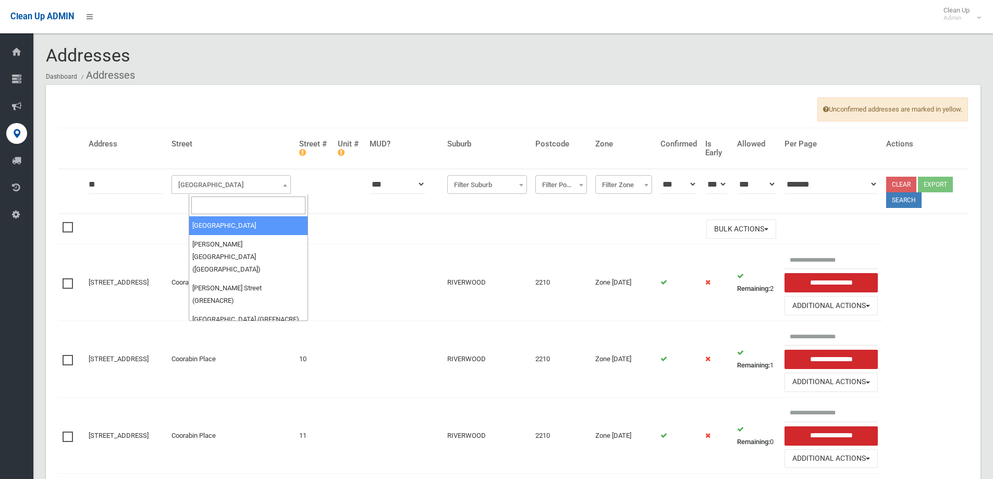
click at [228, 209] on input "search" at bounding box center [248, 206] width 114 height 18
type input "****"
select select "***"
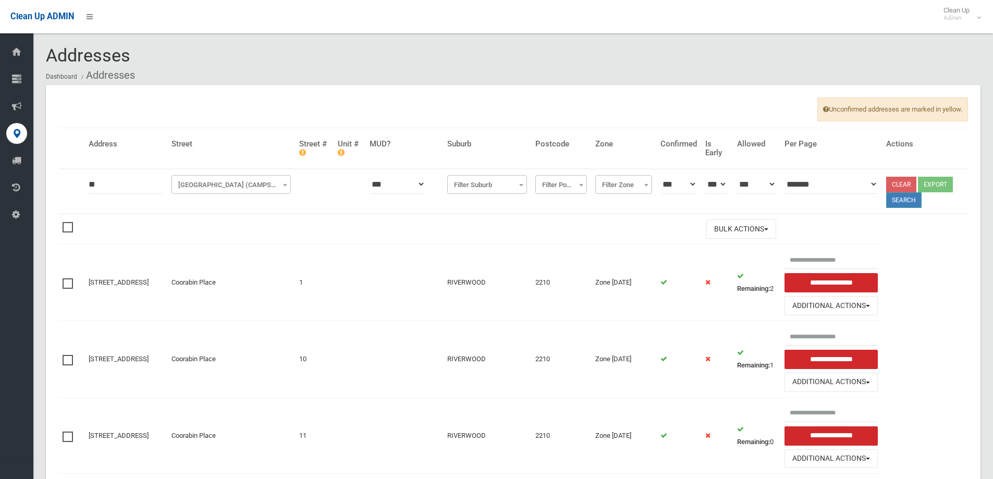
click at [903, 198] on button "Search" at bounding box center [904, 200] width 35 height 16
click at [907, 200] on button "Search" at bounding box center [904, 200] width 35 height 16
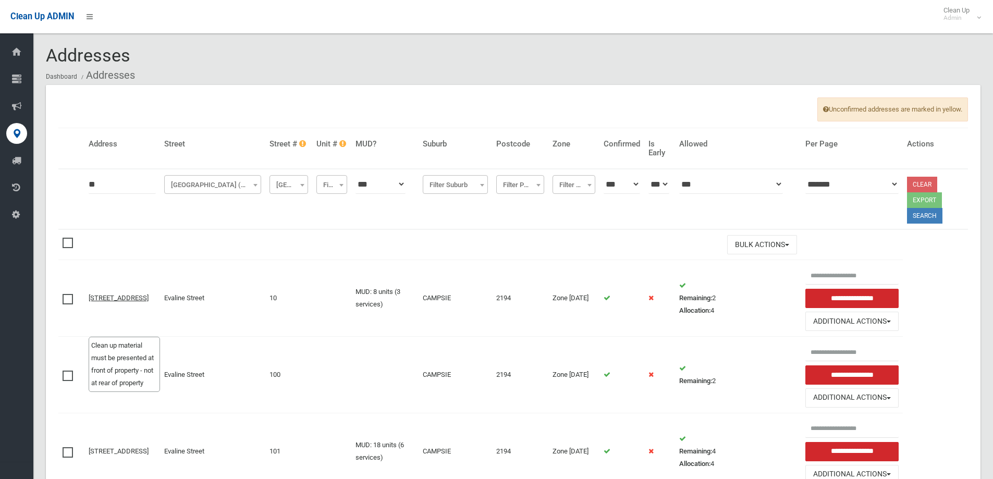
click at [115, 299] on td "10 Evaline Street, CAMPSIE NSW 2194 Clean up material must be presented at fron…" at bounding box center [122, 298] width 76 height 77
click at [105, 294] on link "[STREET_ADDRESS]" at bounding box center [119, 298] width 60 height 8
click at [113, 302] on link "[STREET_ADDRESS]" at bounding box center [119, 298] width 60 height 8
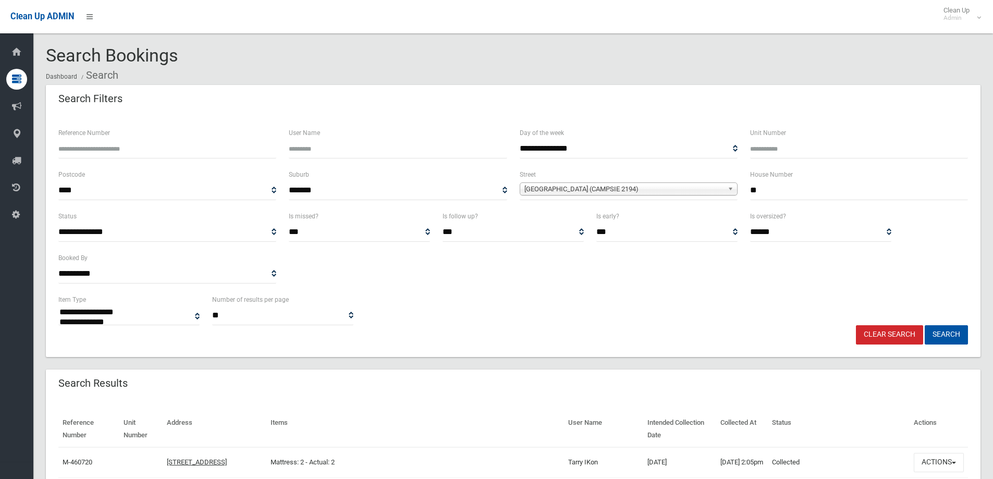
select select
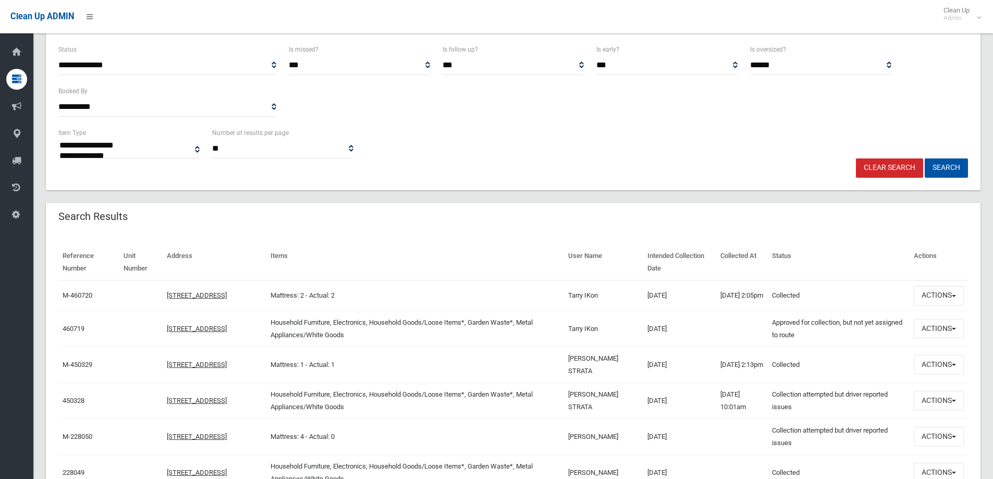
scroll to position [209, 0]
